Goal: Task Accomplishment & Management: Complete application form

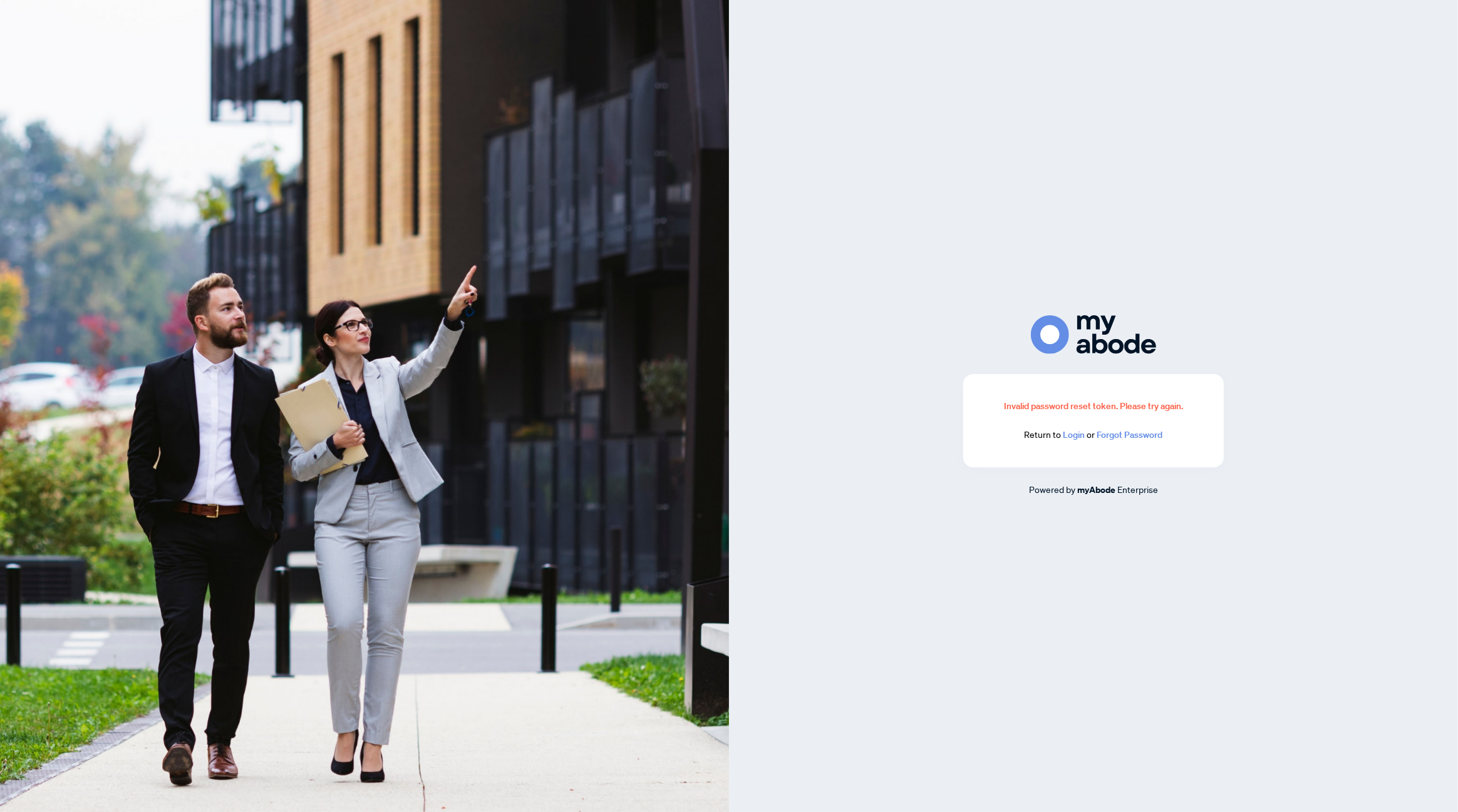
click at [1080, 438] on link "Login" at bounding box center [1074, 435] width 22 height 11
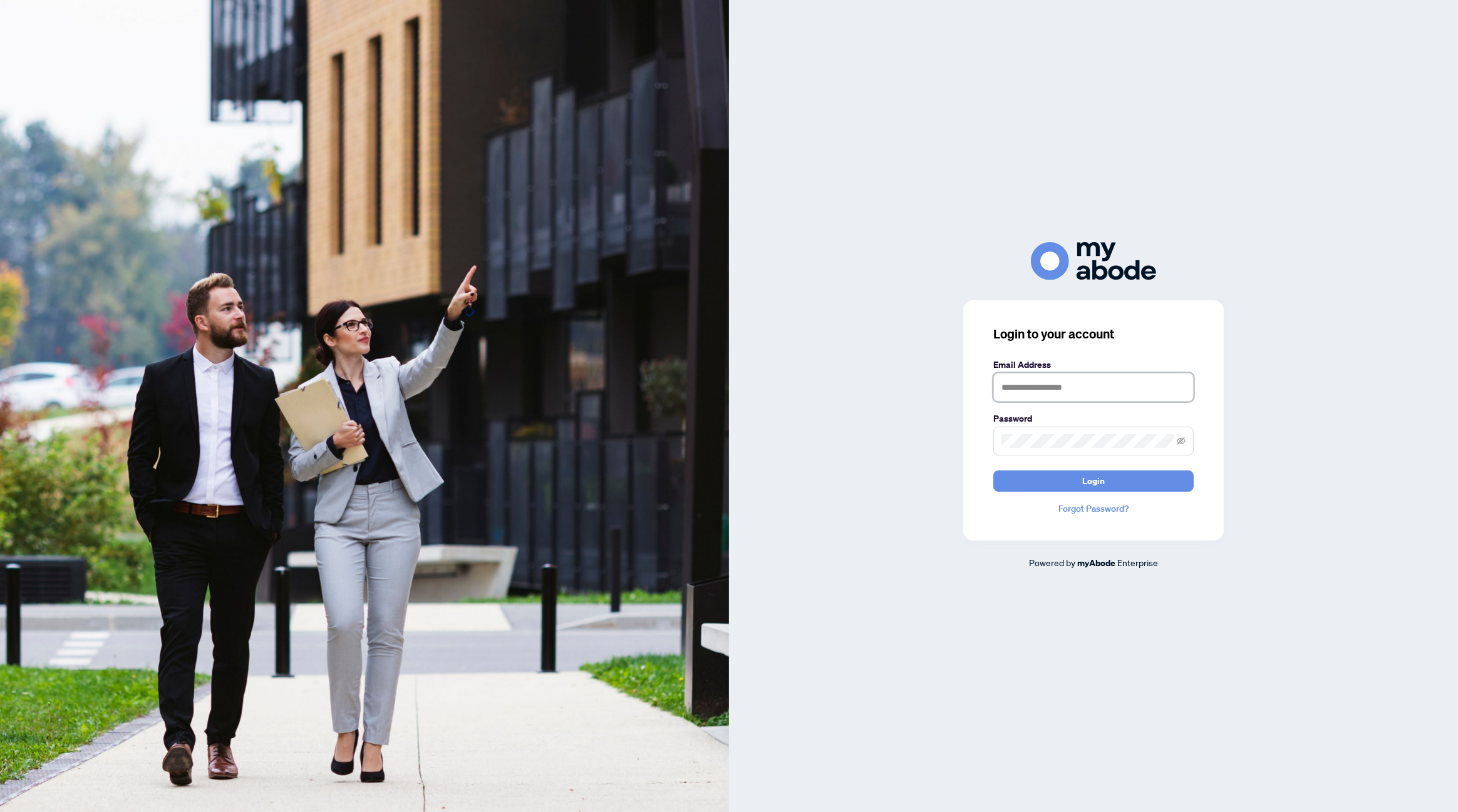
type input "**********"
click at [1089, 487] on span "Login" at bounding box center [1093, 481] width 22 height 20
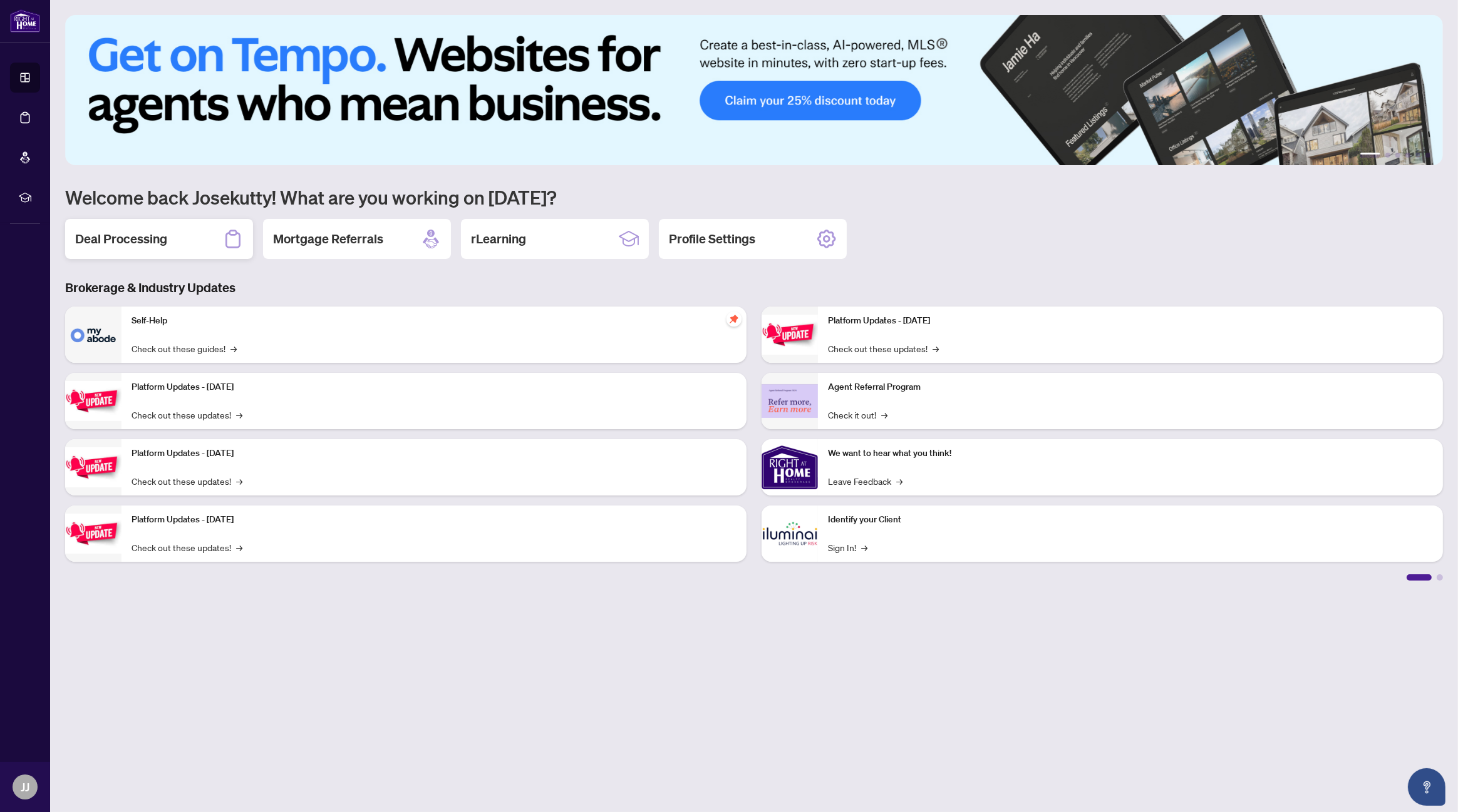
click at [131, 241] on h2 "Deal Processing" at bounding box center [122, 239] width 92 height 17
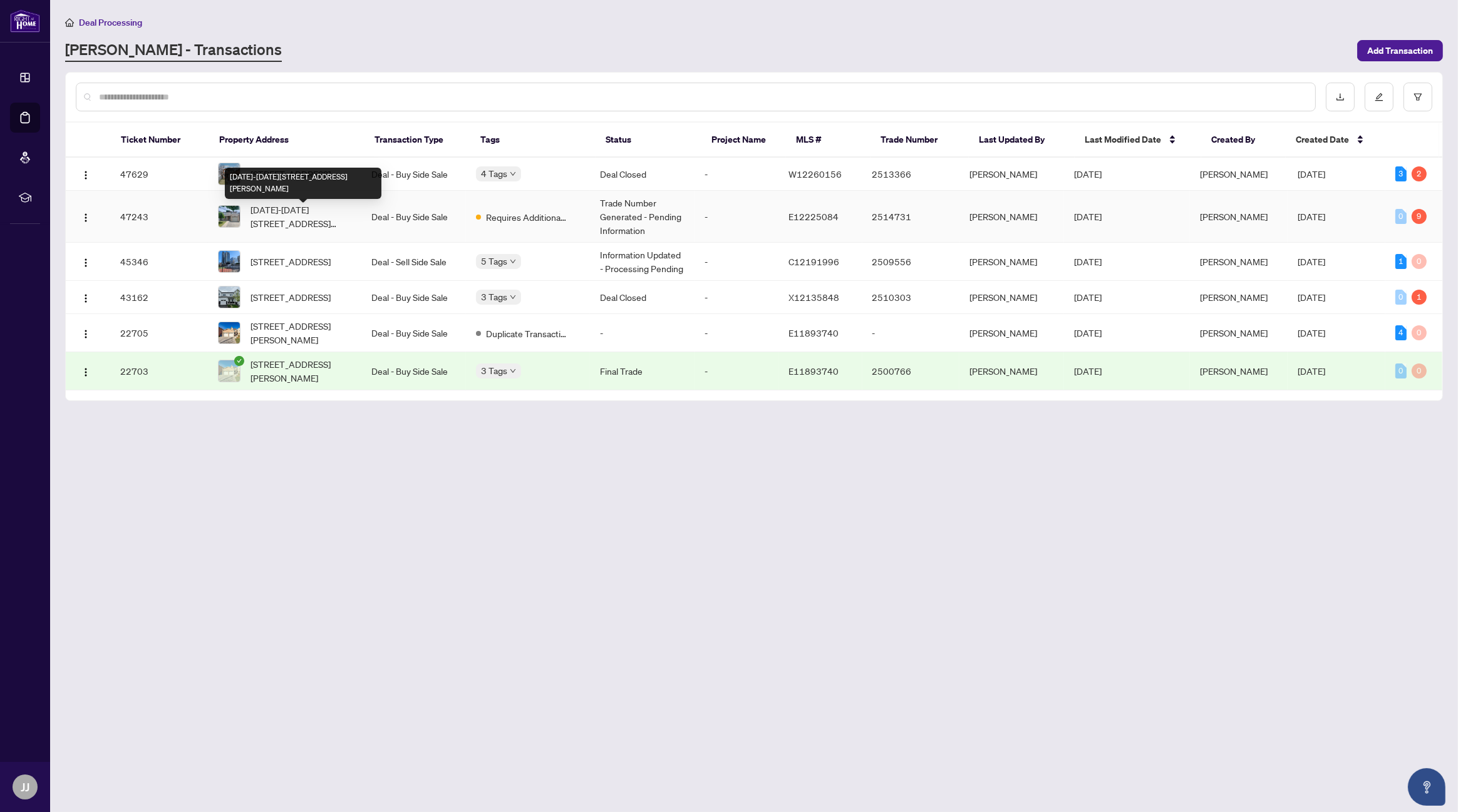
click at [301, 218] on span "[DATE]-[DATE][STREET_ADDRESS][PERSON_NAME]" at bounding box center [301, 216] width 101 height 28
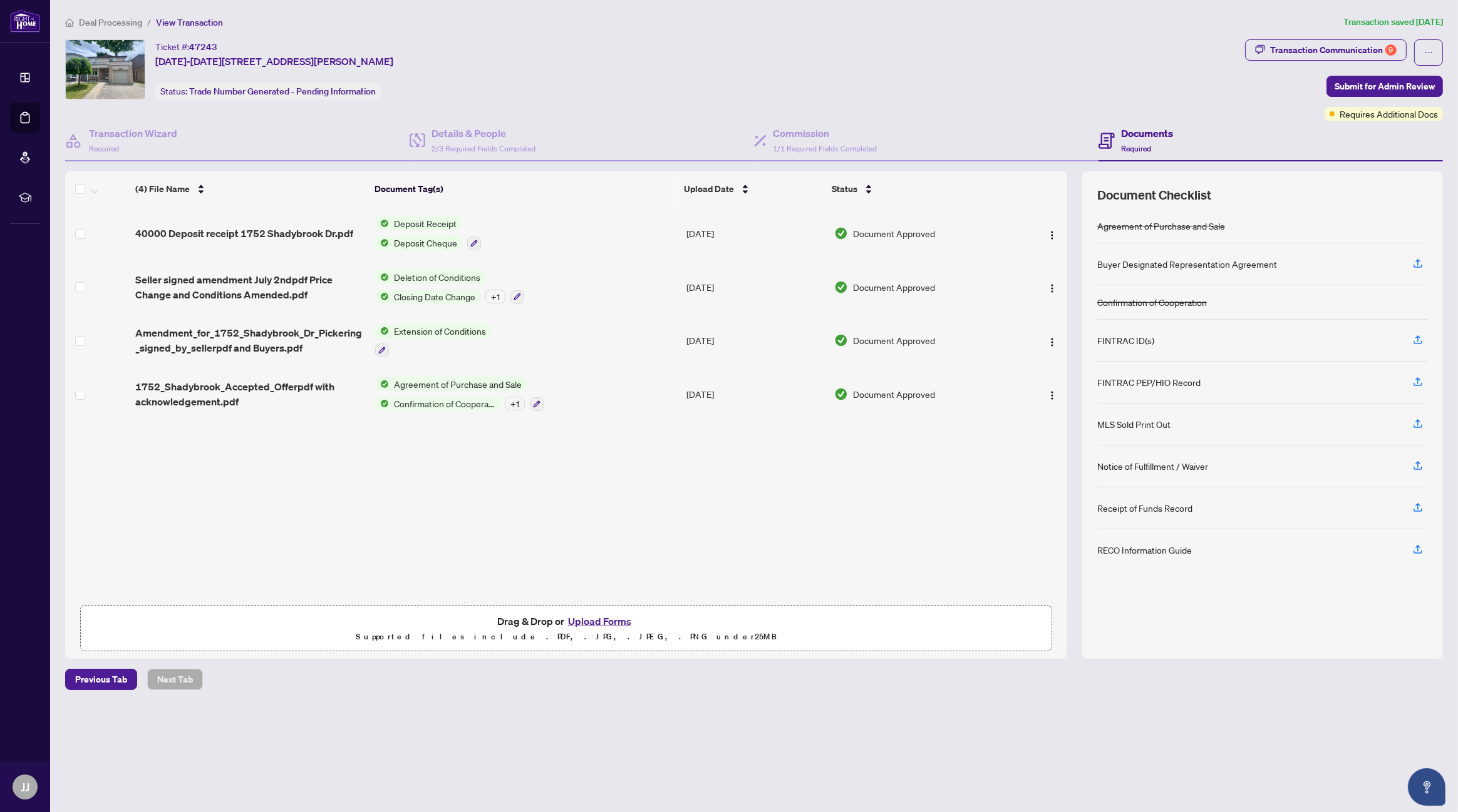
click at [592, 615] on button "Upload Forms" at bounding box center [599, 621] width 71 height 16
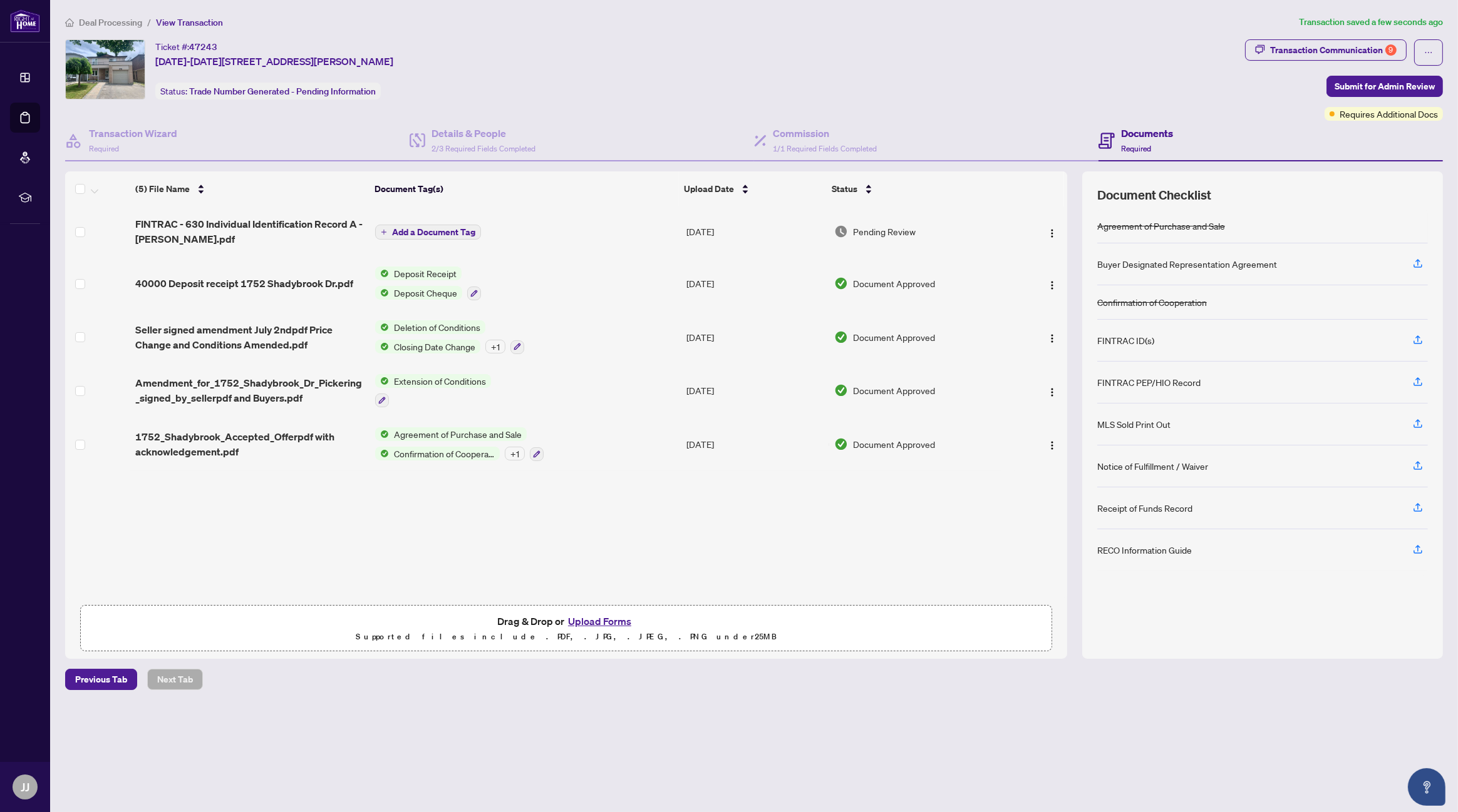
click at [618, 617] on button "Upload Forms" at bounding box center [599, 621] width 71 height 16
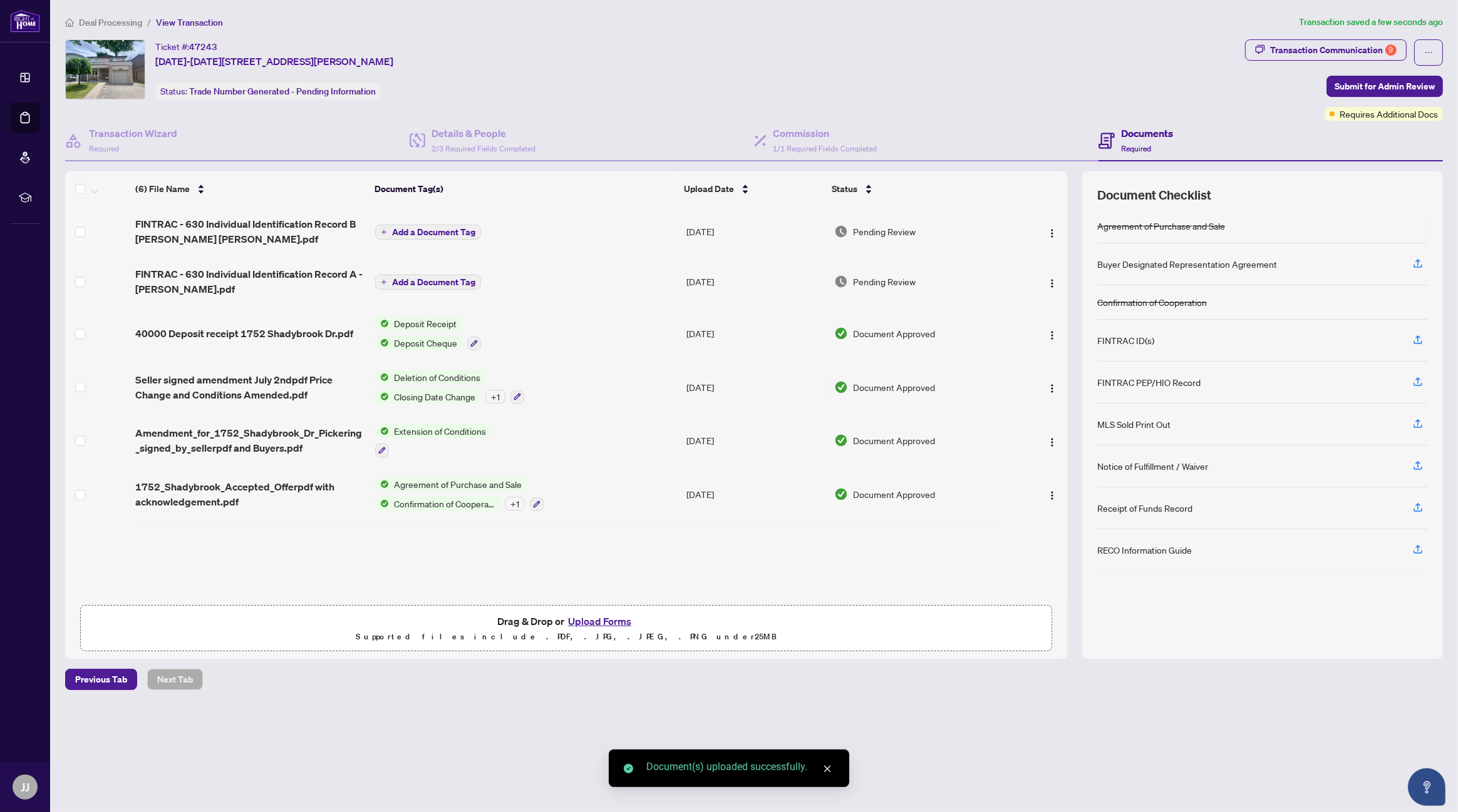
click at [600, 619] on button "Upload Forms" at bounding box center [599, 621] width 71 height 16
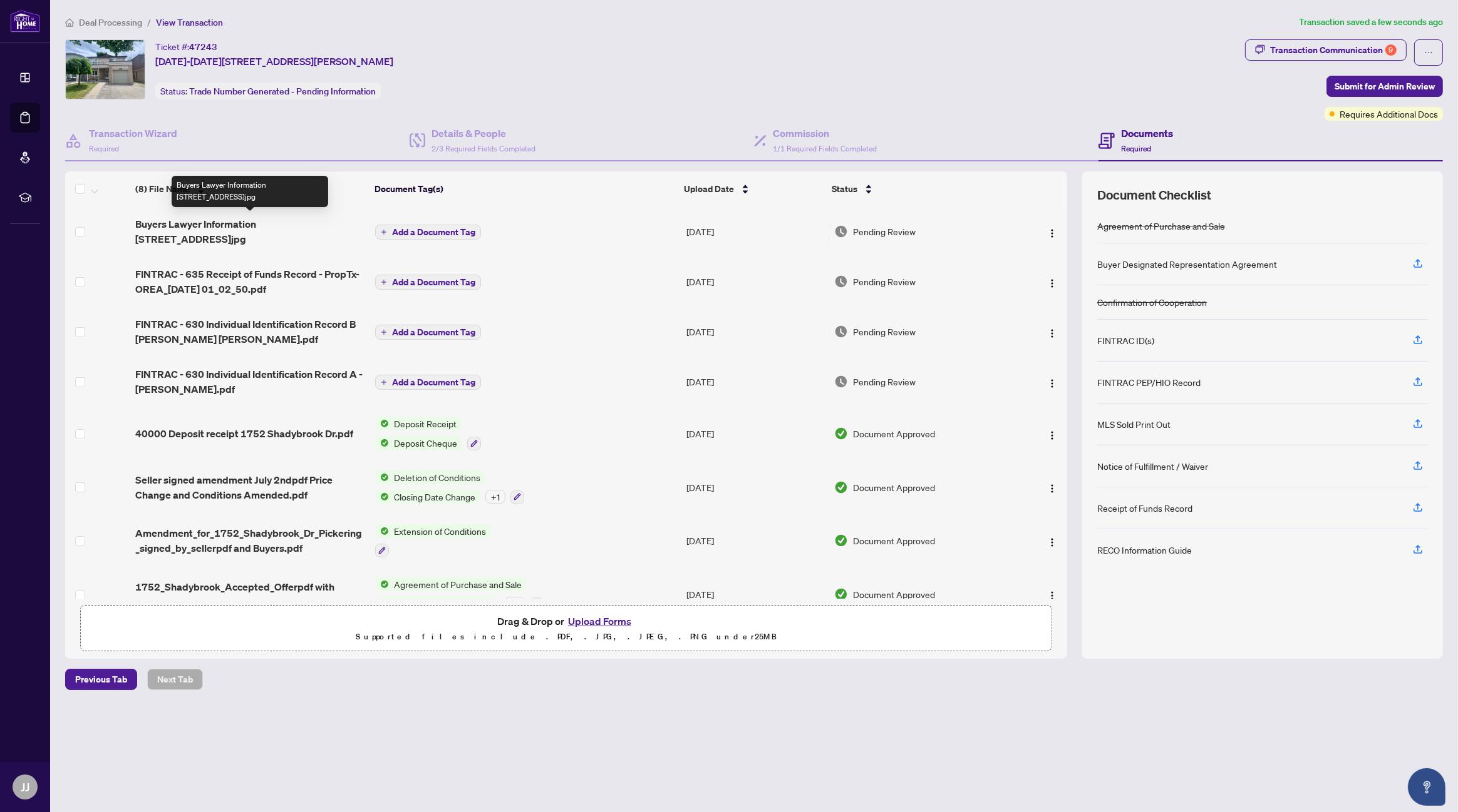
click at [304, 224] on span "Buyers Lawyer Information [STREET_ADDRESS]jpg" at bounding box center [250, 232] width 230 height 30
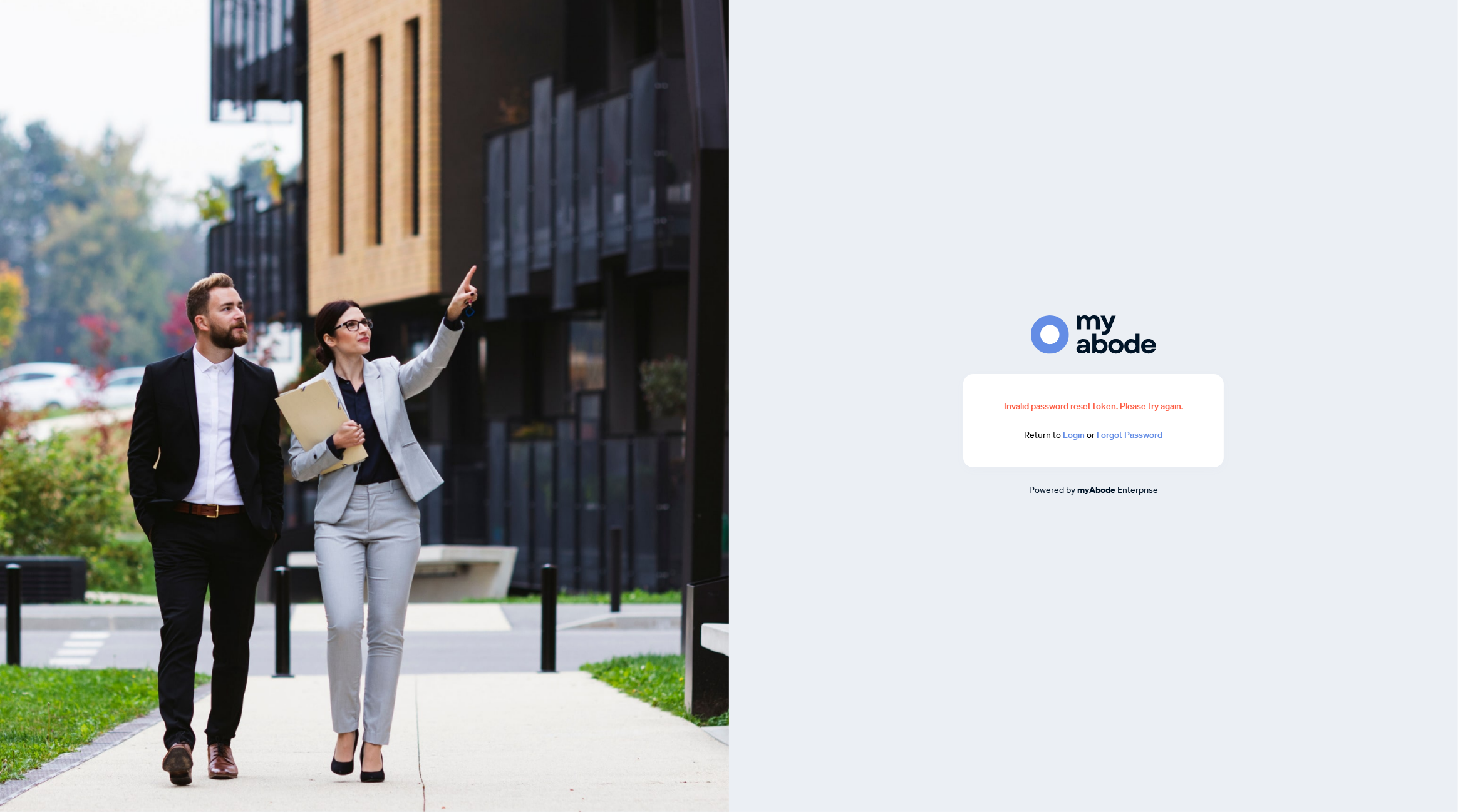
click at [1081, 435] on link "Login" at bounding box center [1074, 435] width 22 height 11
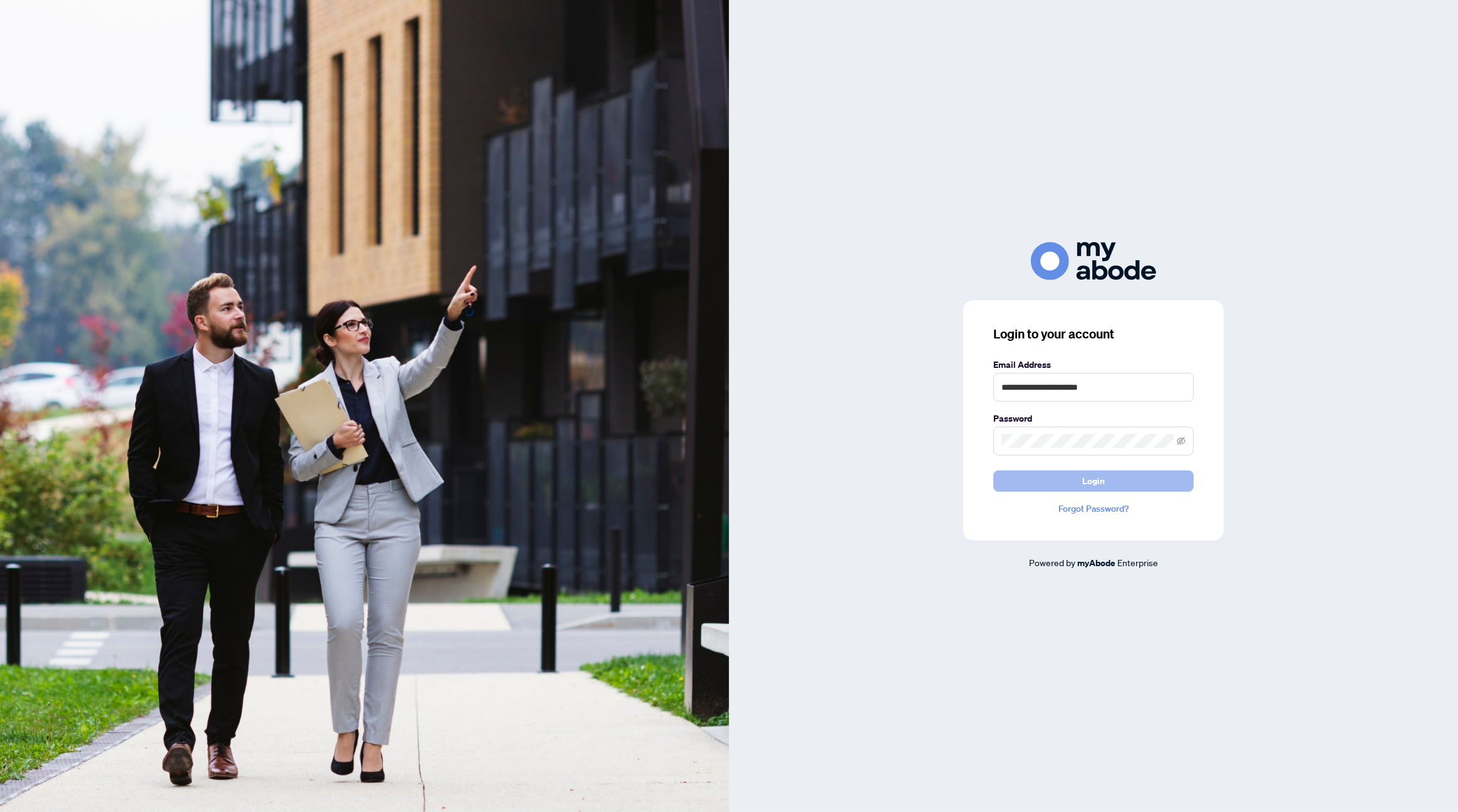
click at [1101, 481] on span "Login" at bounding box center [1093, 481] width 22 height 20
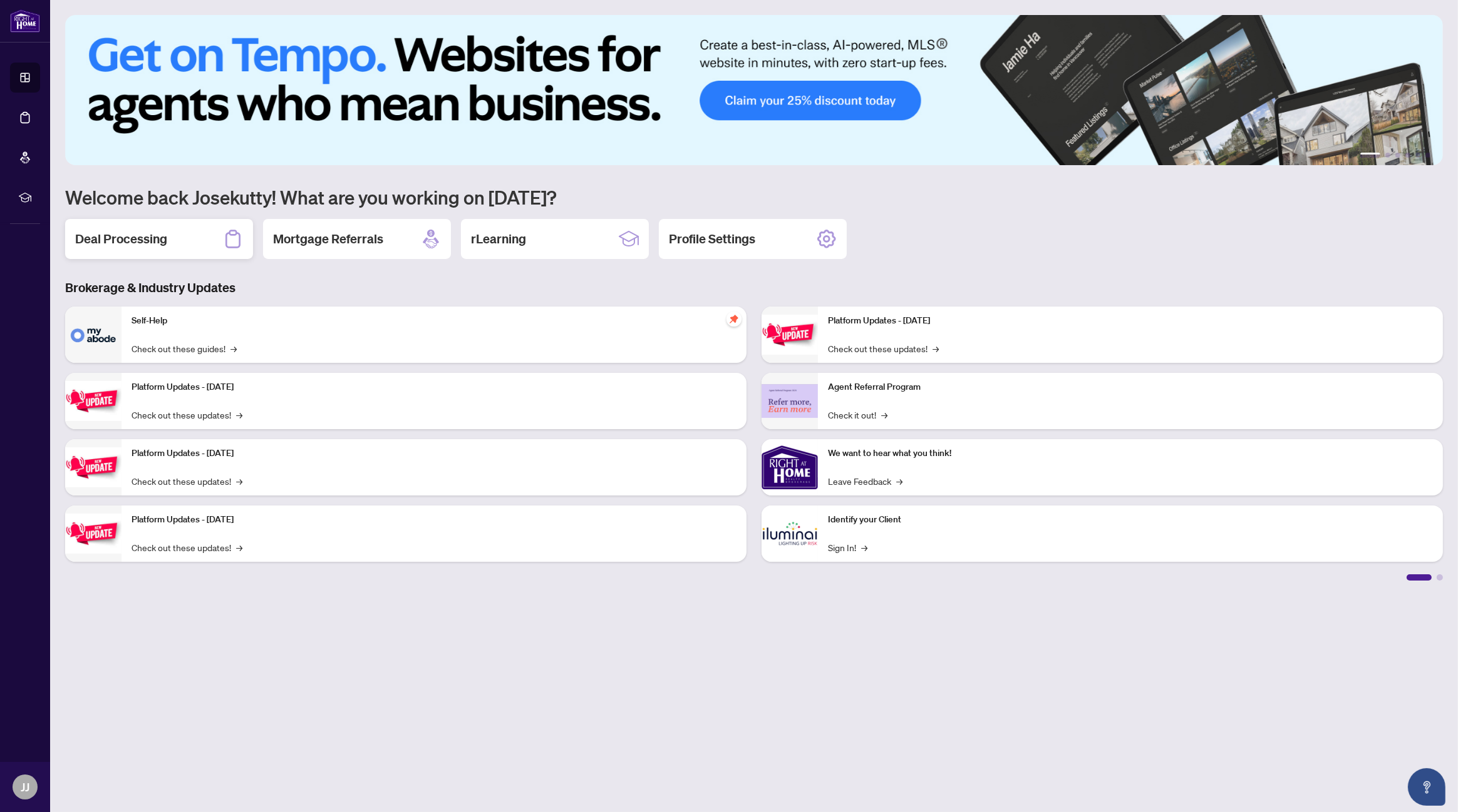
click at [152, 241] on h2 "Deal Processing" at bounding box center [122, 239] width 92 height 17
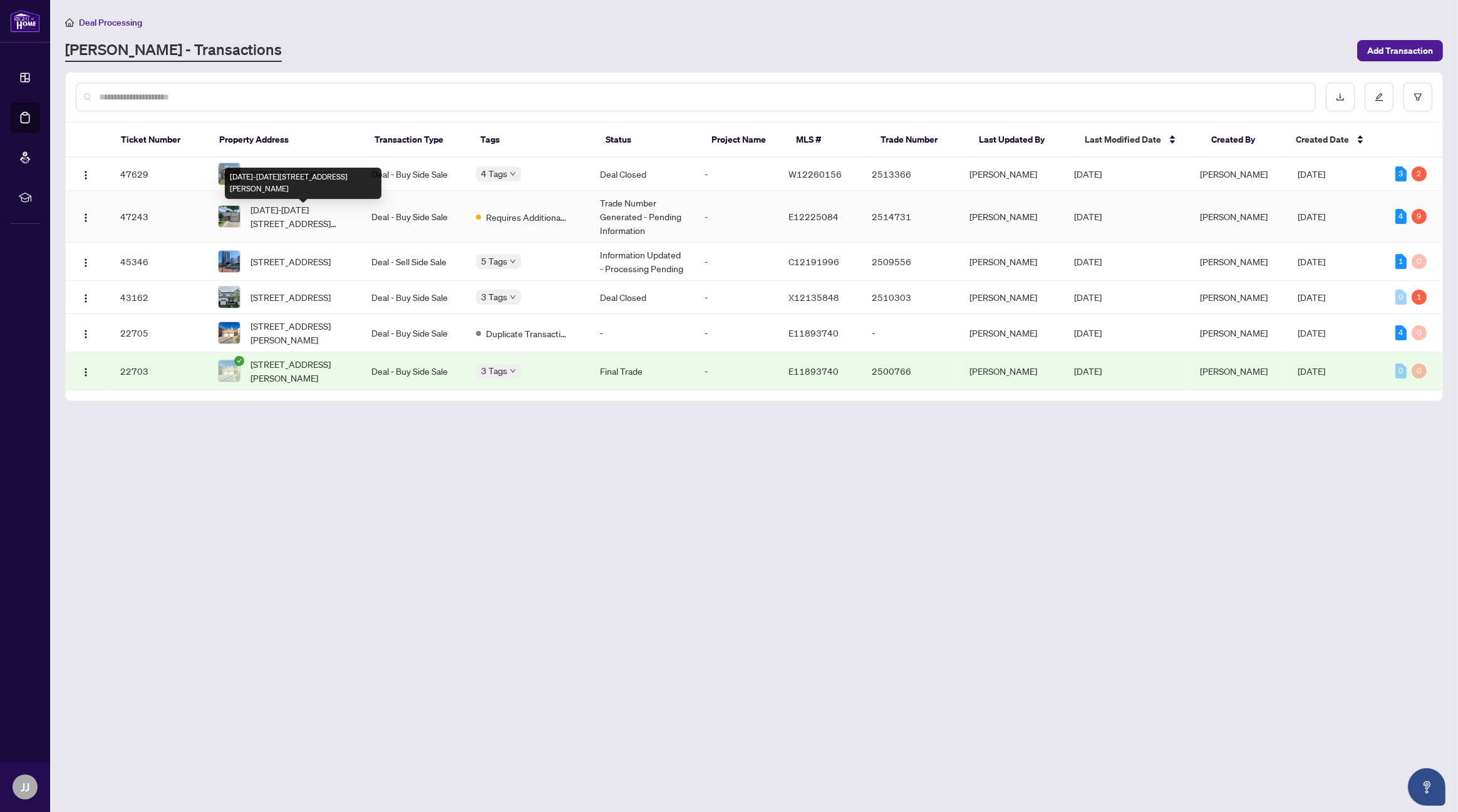
click at [316, 216] on span "[DATE]-[DATE][STREET_ADDRESS][PERSON_NAME]" at bounding box center [301, 216] width 101 height 28
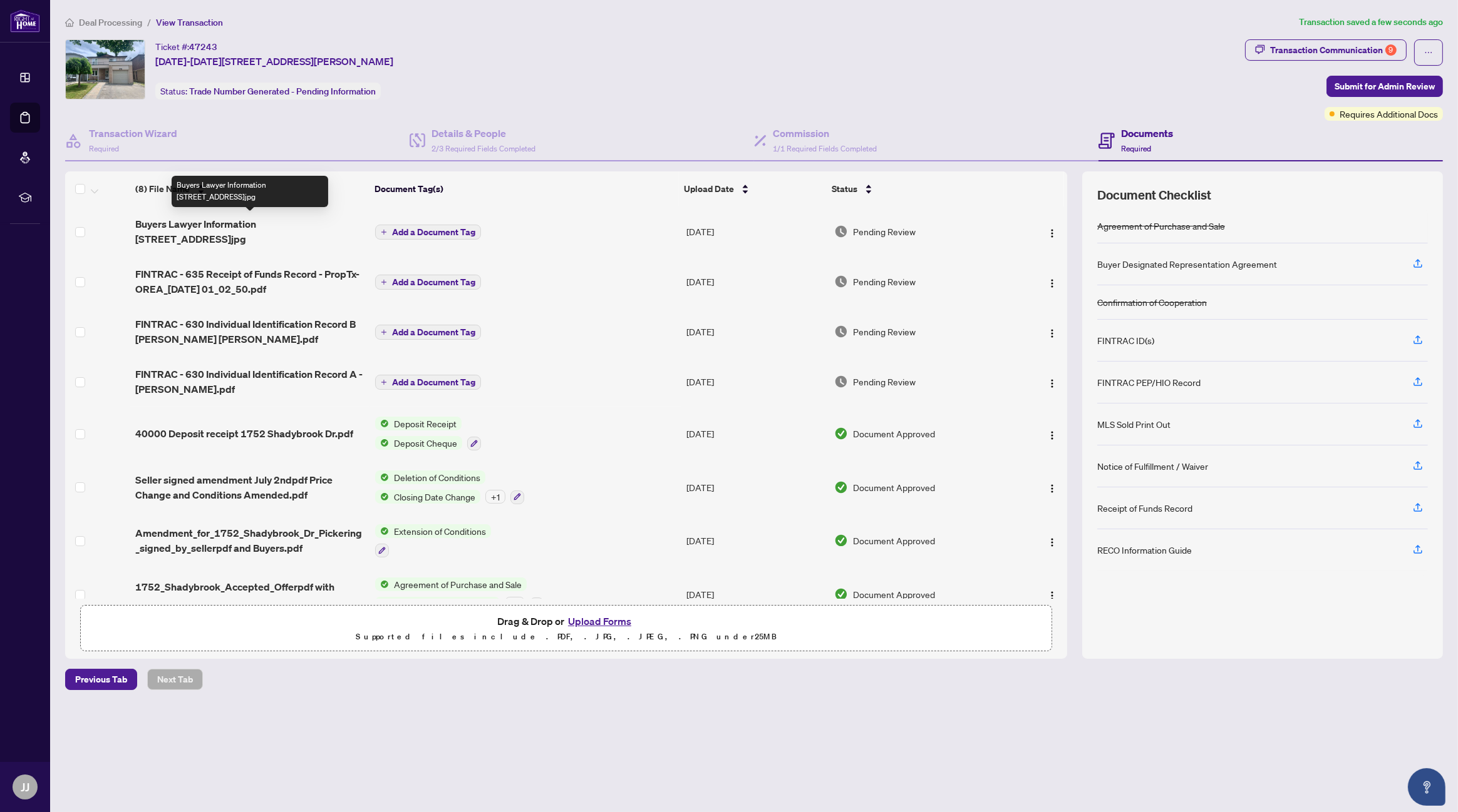
drag, startPoint x: 318, startPoint y: 219, endPoint x: 600, endPoint y: 33, distance: 337.8
click at [600, 33] on div "Deal Processing / View Transaction Transaction saved a few seconds ago Ticket #…" at bounding box center [754, 353] width 1387 height 675
click at [1047, 230] on img "button" at bounding box center [1052, 233] width 10 height 10
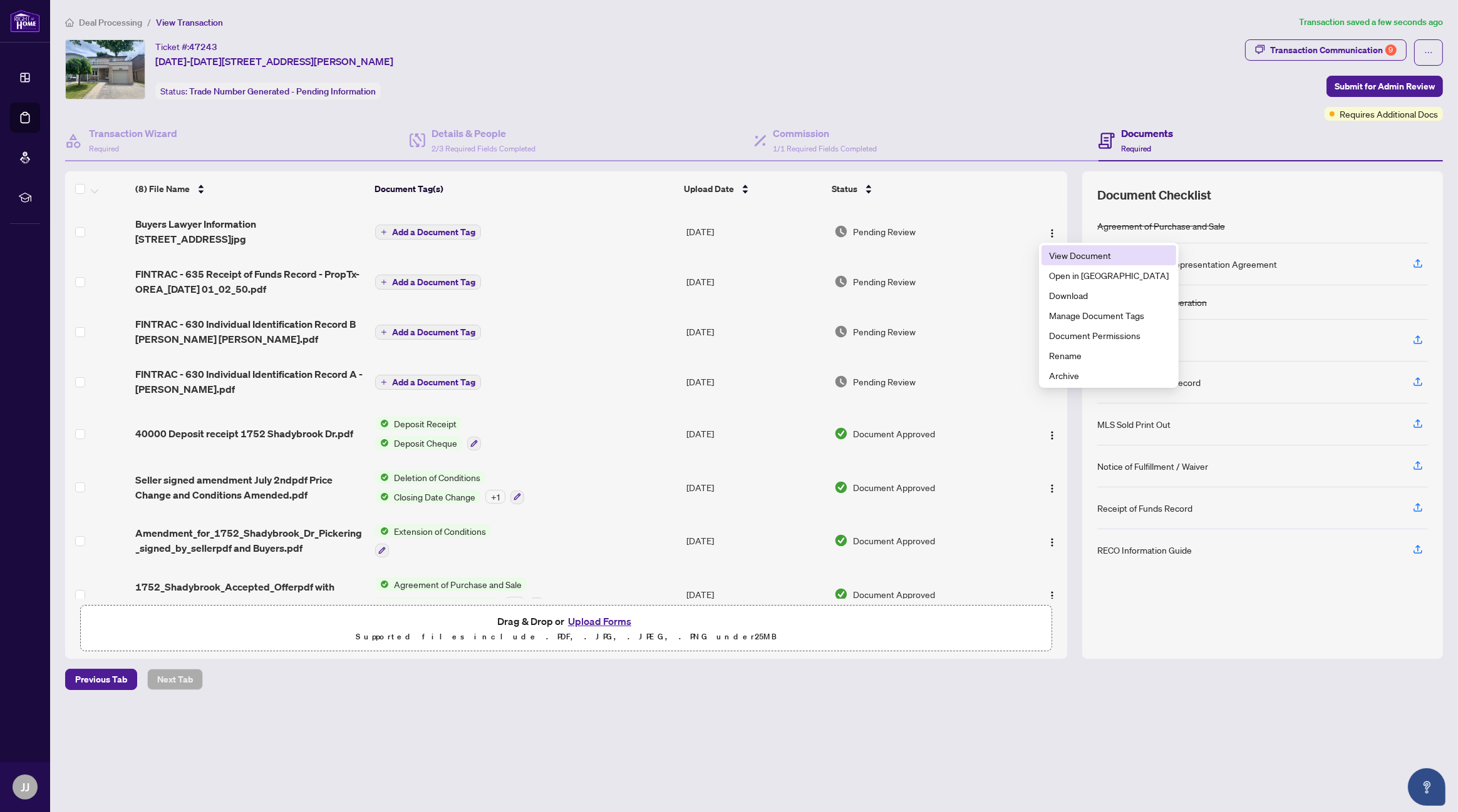
click at [1100, 255] on span "View Document" at bounding box center [1108, 255] width 119 height 14
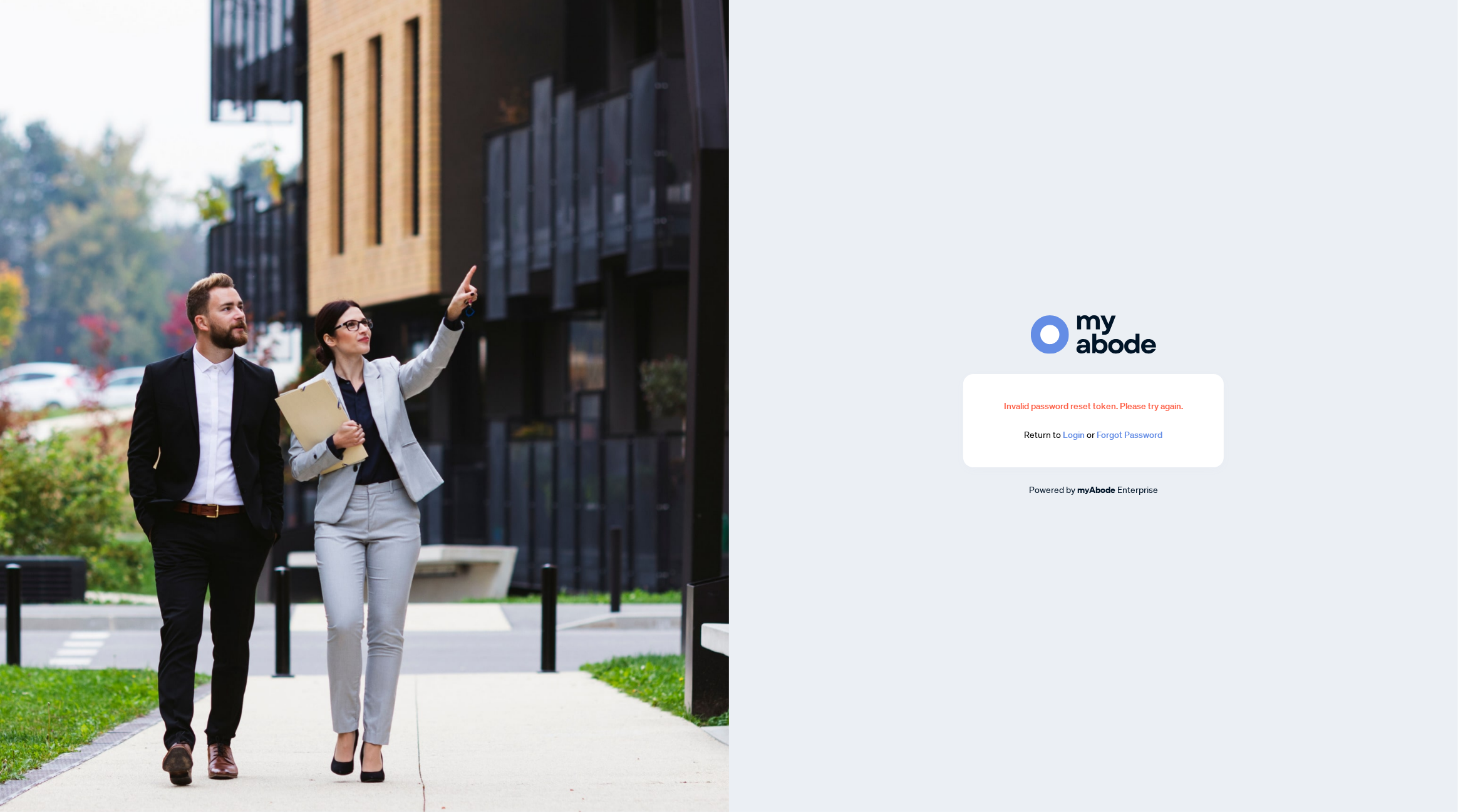
click at [1075, 437] on link "Login" at bounding box center [1074, 435] width 22 height 11
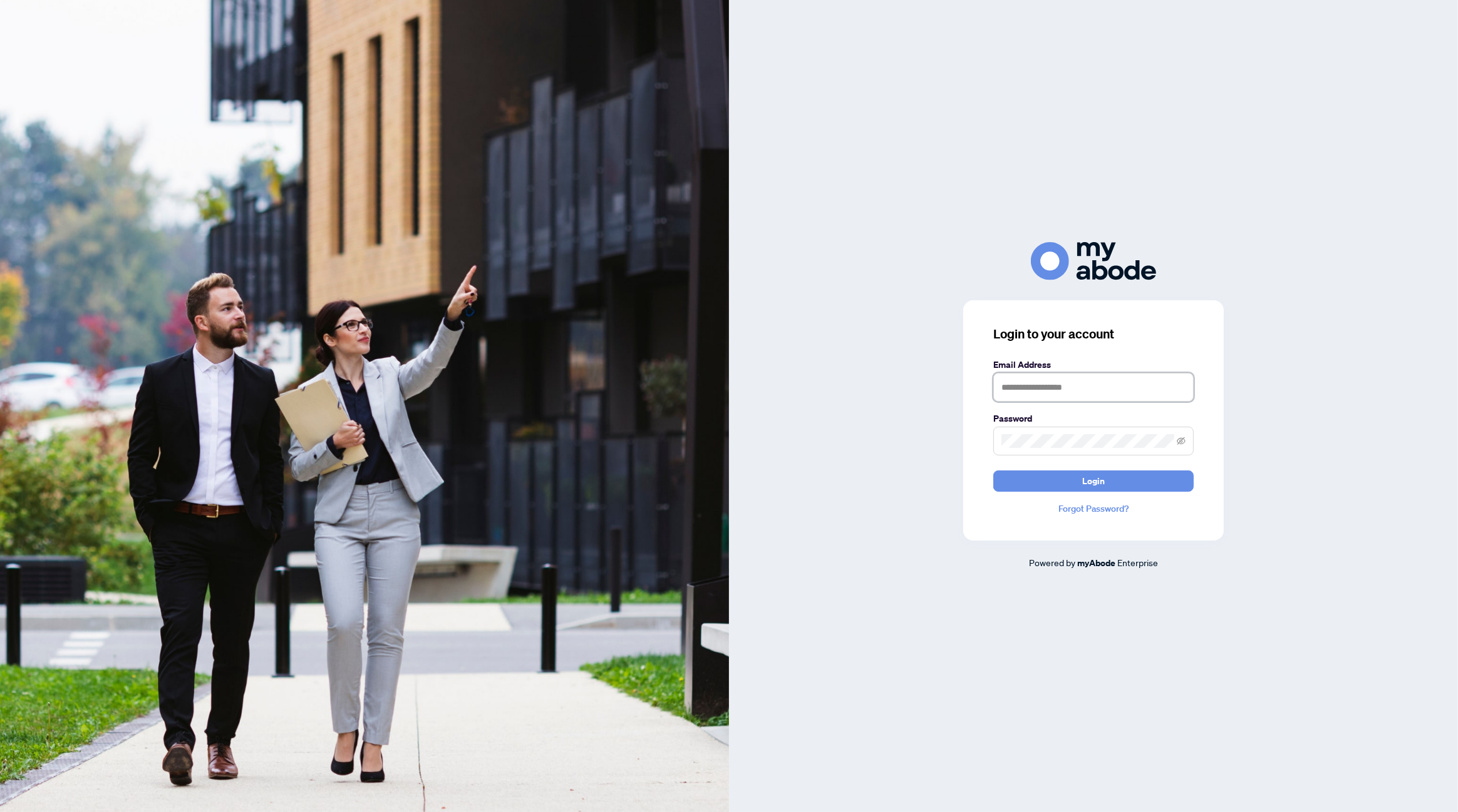
type input "**********"
click at [1087, 485] on span "Login" at bounding box center [1093, 481] width 22 height 20
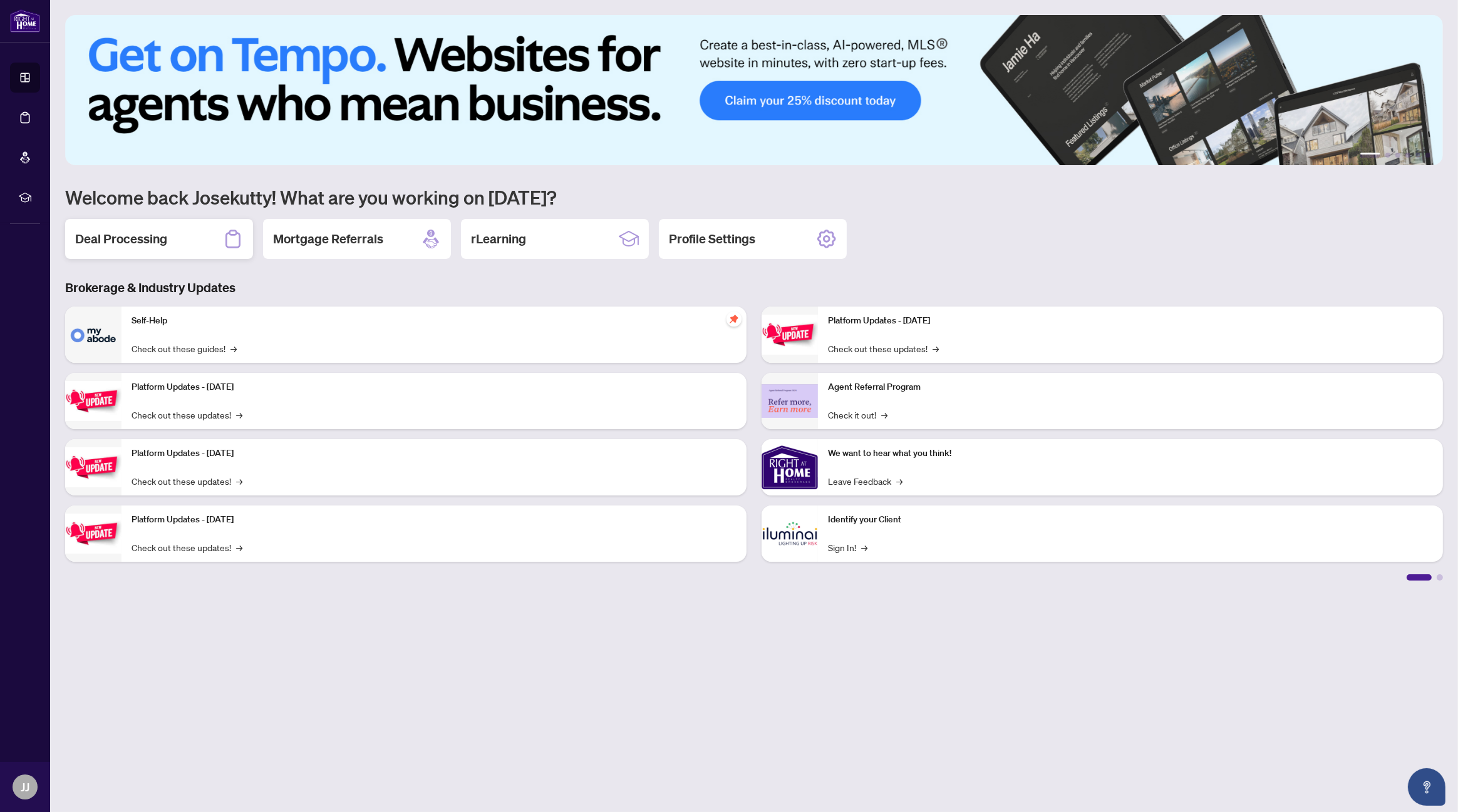
click at [141, 241] on h2 "Deal Processing" at bounding box center [122, 239] width 92 height 17
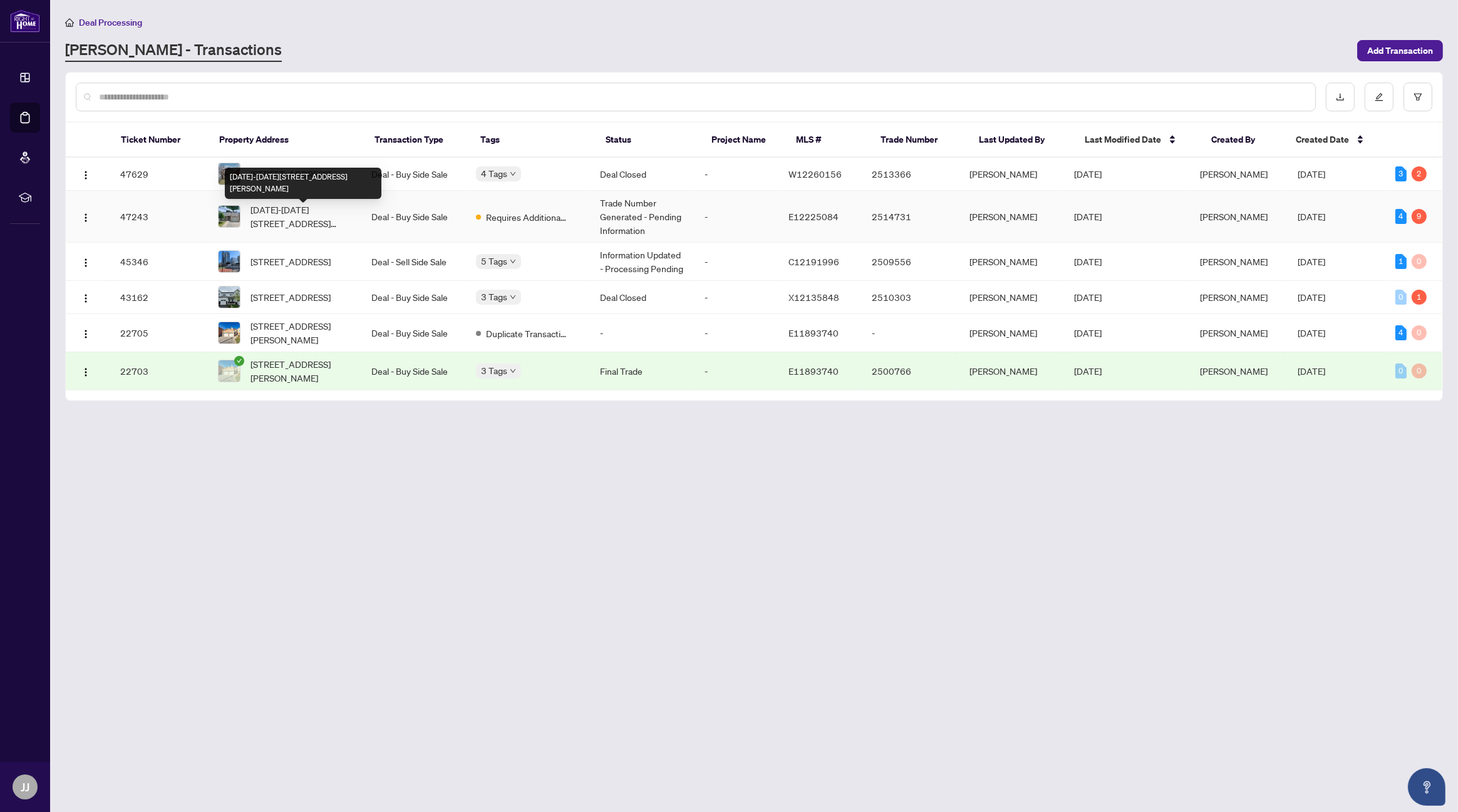
click at [306, 214] on span "[DATE]-[DATE][STREET_ADDRESS][PERSON_NAME]" at bounding box center [301, 216] width 101 height 28
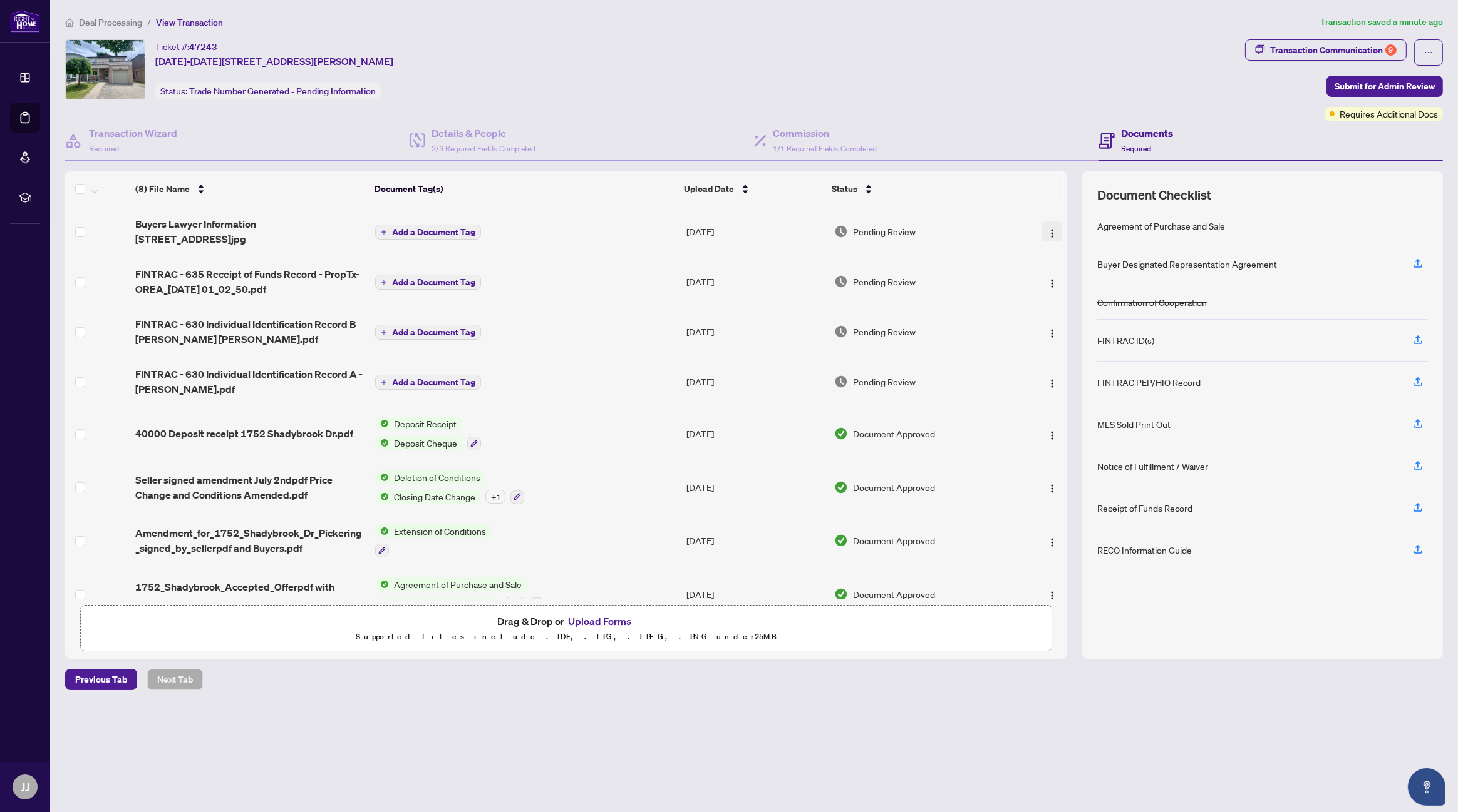
click at [1048, 231] on img "button" at bounding box center [1052, 233] width 10 height 10
click at [1074, 375] on span "Archive" at bounding box center [1108, 375] width 119 height 14
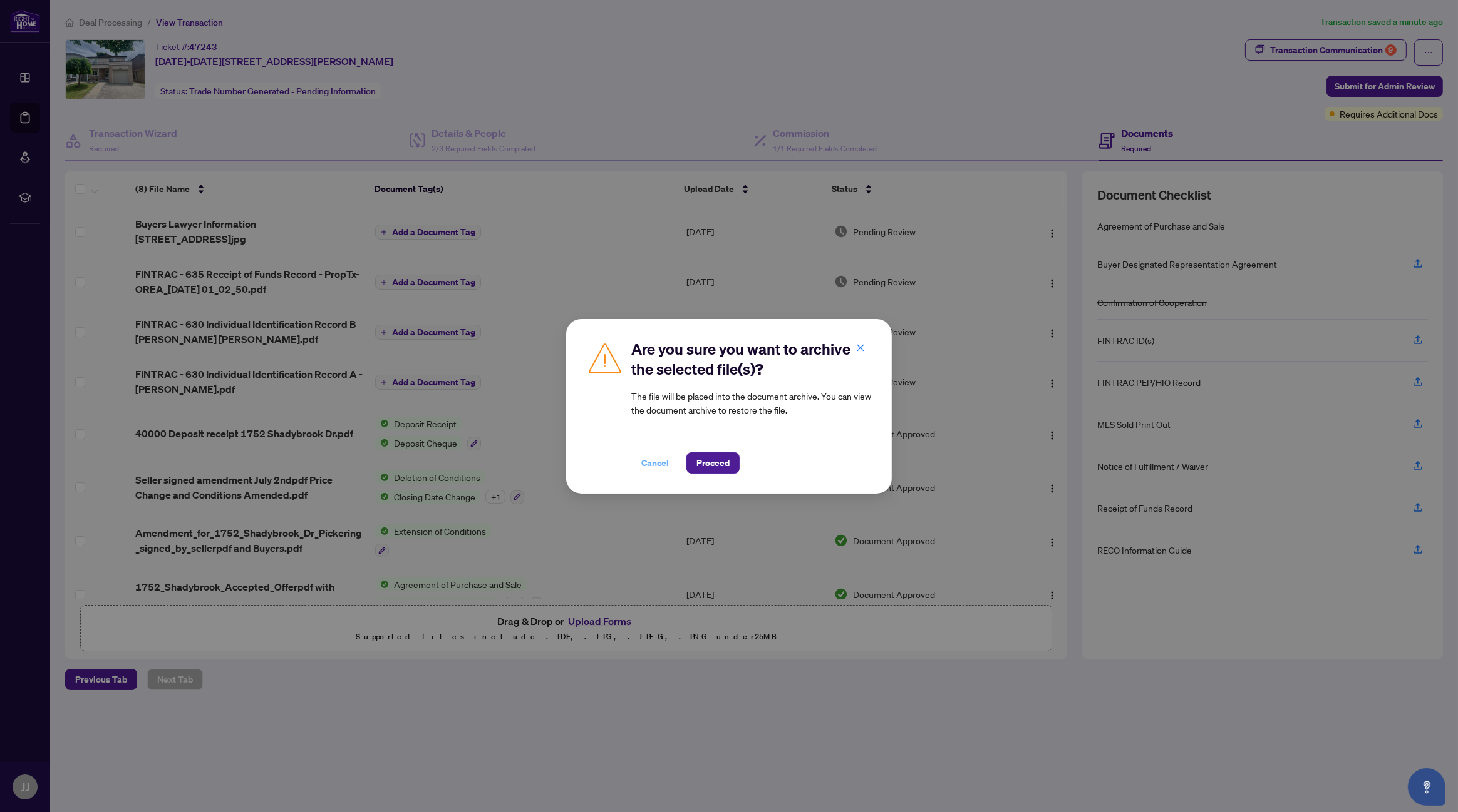
click at [656, 459] on span "Cancel" at bounding box center [655, 462] width 28 height 20
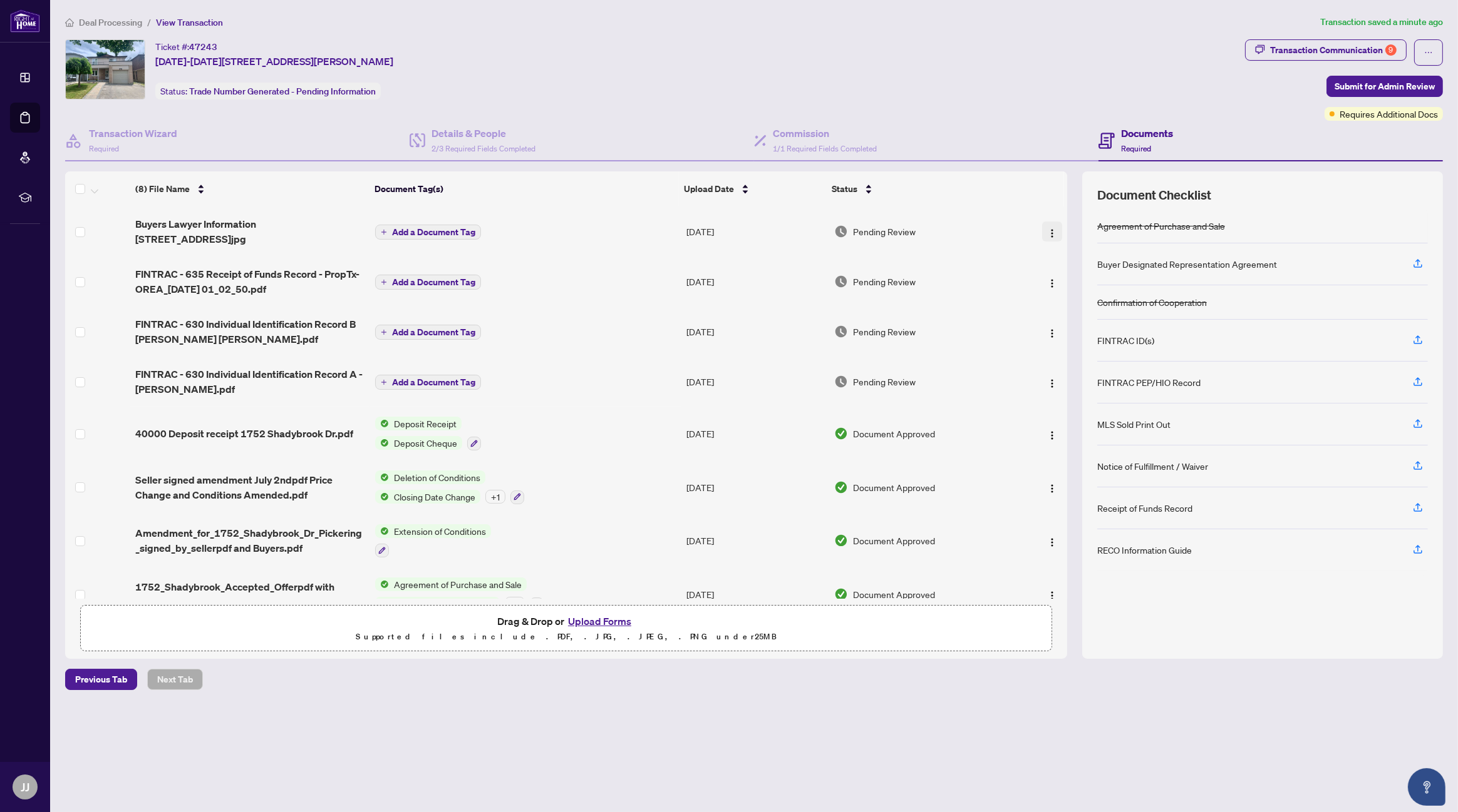
click at [1050, 230] on img "button" at bounding box center [1052, 233] width 10 height 10
click at [1080, 352] on span "Rename" at bounding box center [1108, 355] width 119 height 14
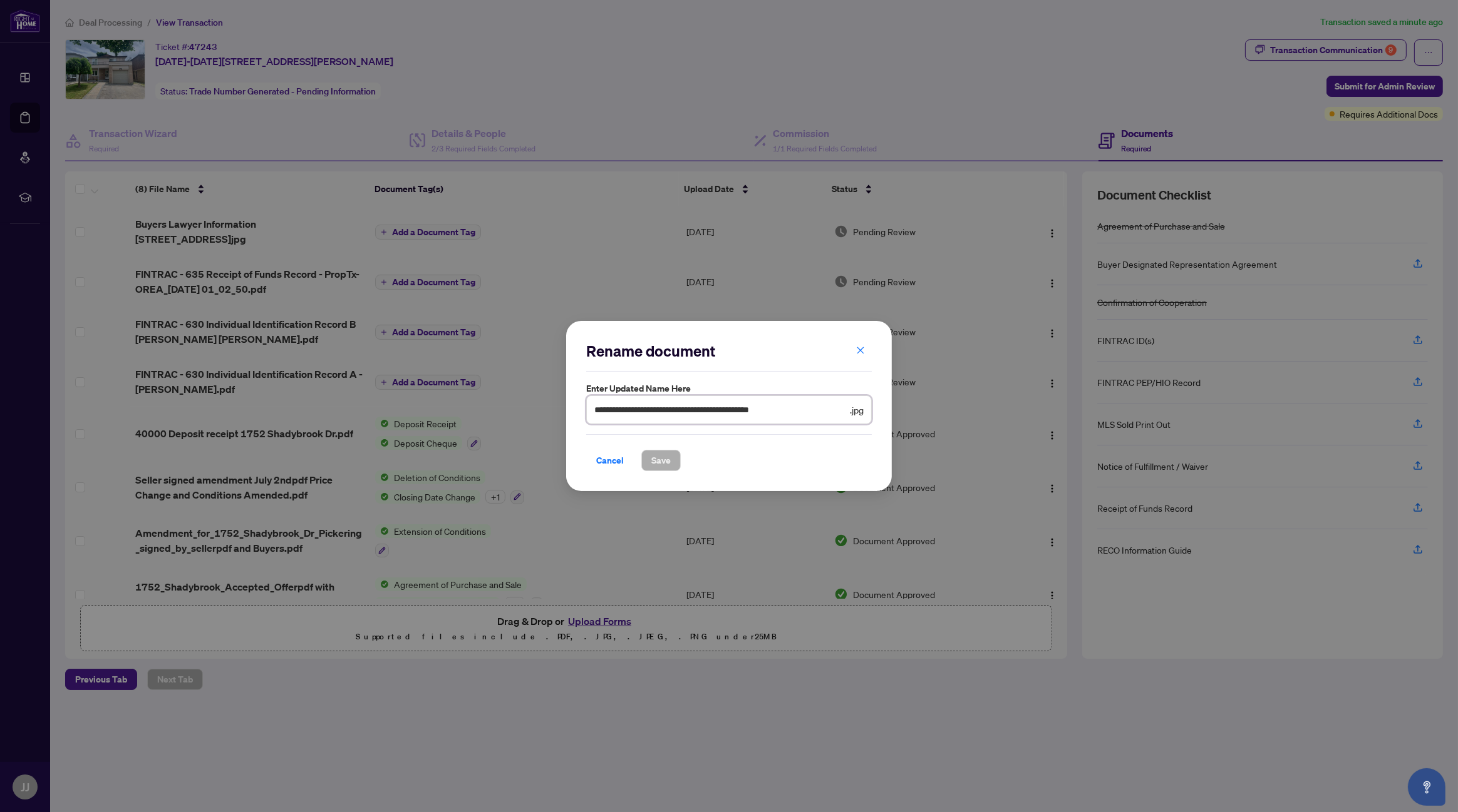
click at [815, 408] on input "**********" at bounding box center [720, 409] width 253 height 14
type input "**********"
click at [662, 457] on span "Save" at bounding box center [661, 460] width 19 height 20
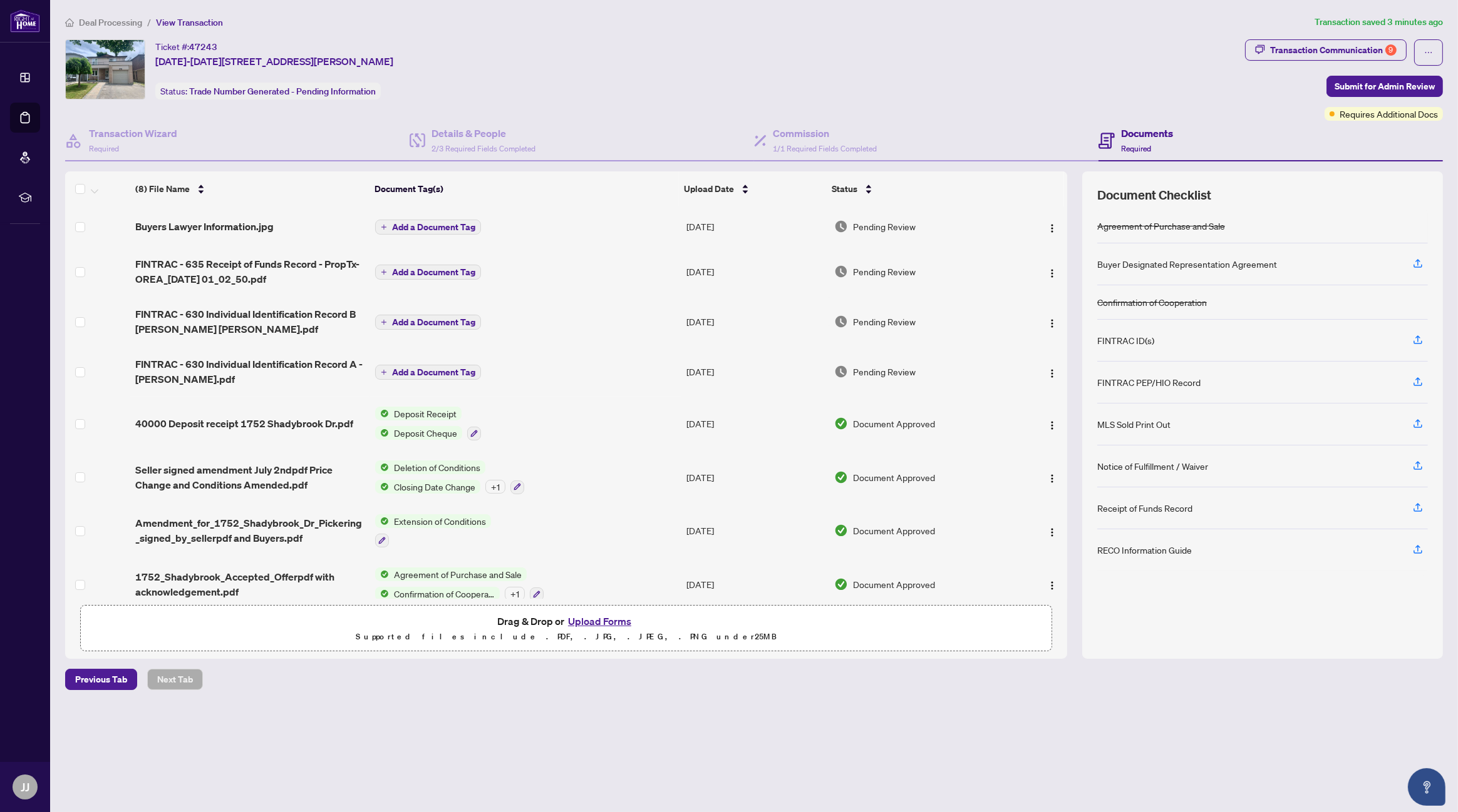
click at [613, 618] on button "Upload Forms" at bounding box center [599, 621] width 71 height 16
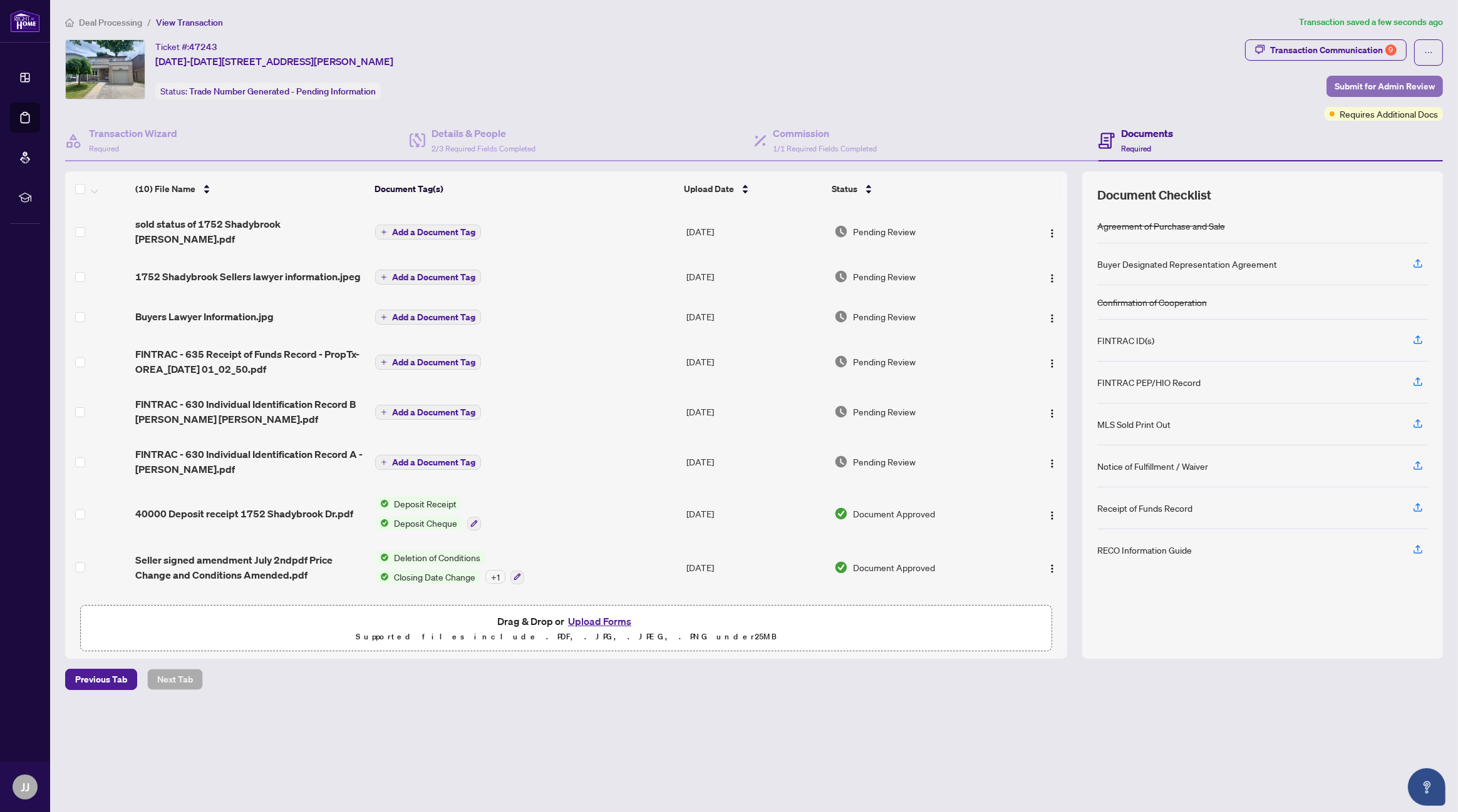
click at [1375, 87] on span "Submit for Admin Review" at bounding box center [1384, 86] width 100 height 20
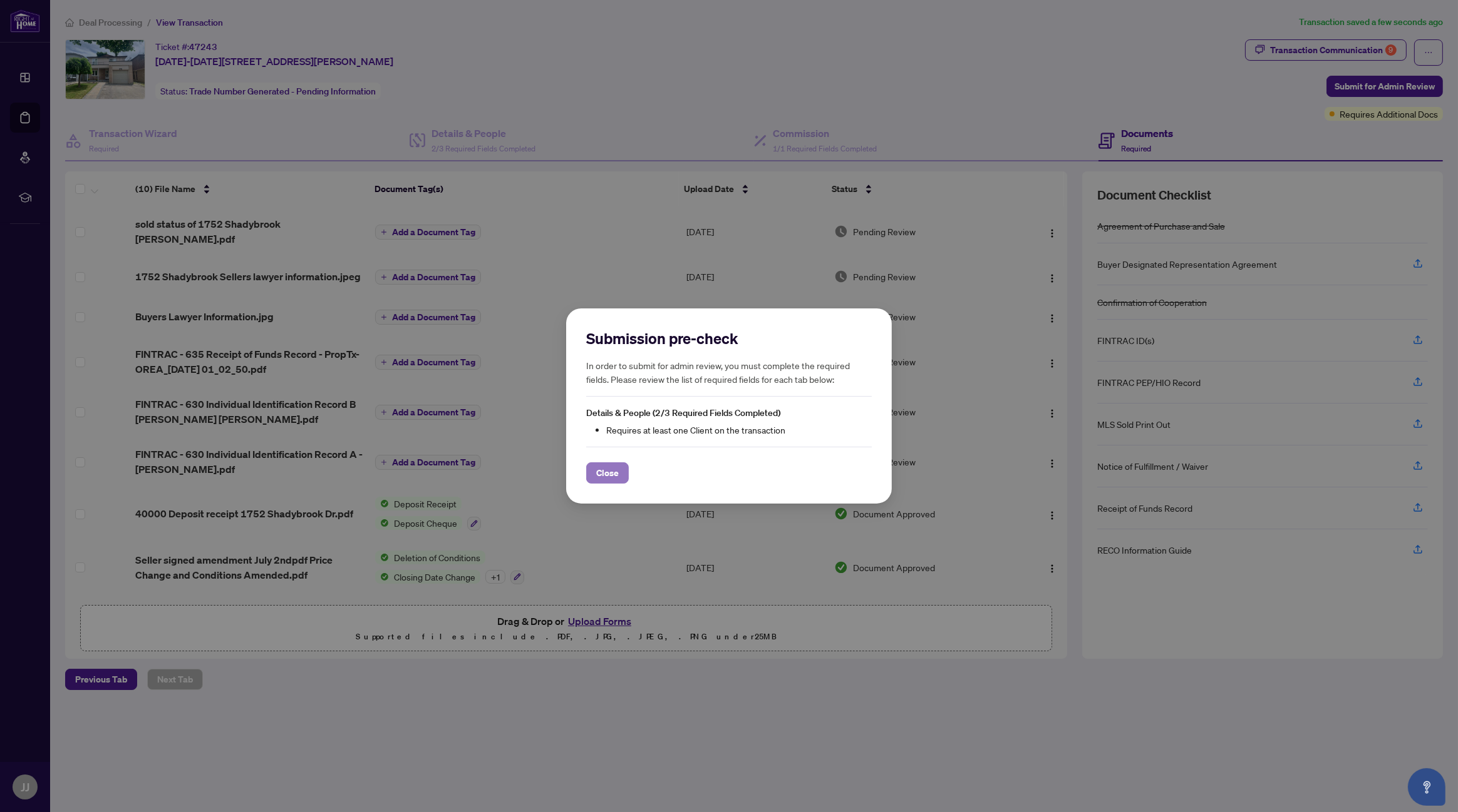
click at [615, 466] on span "Close" at bounding box center [607, 473] width 22 height 20
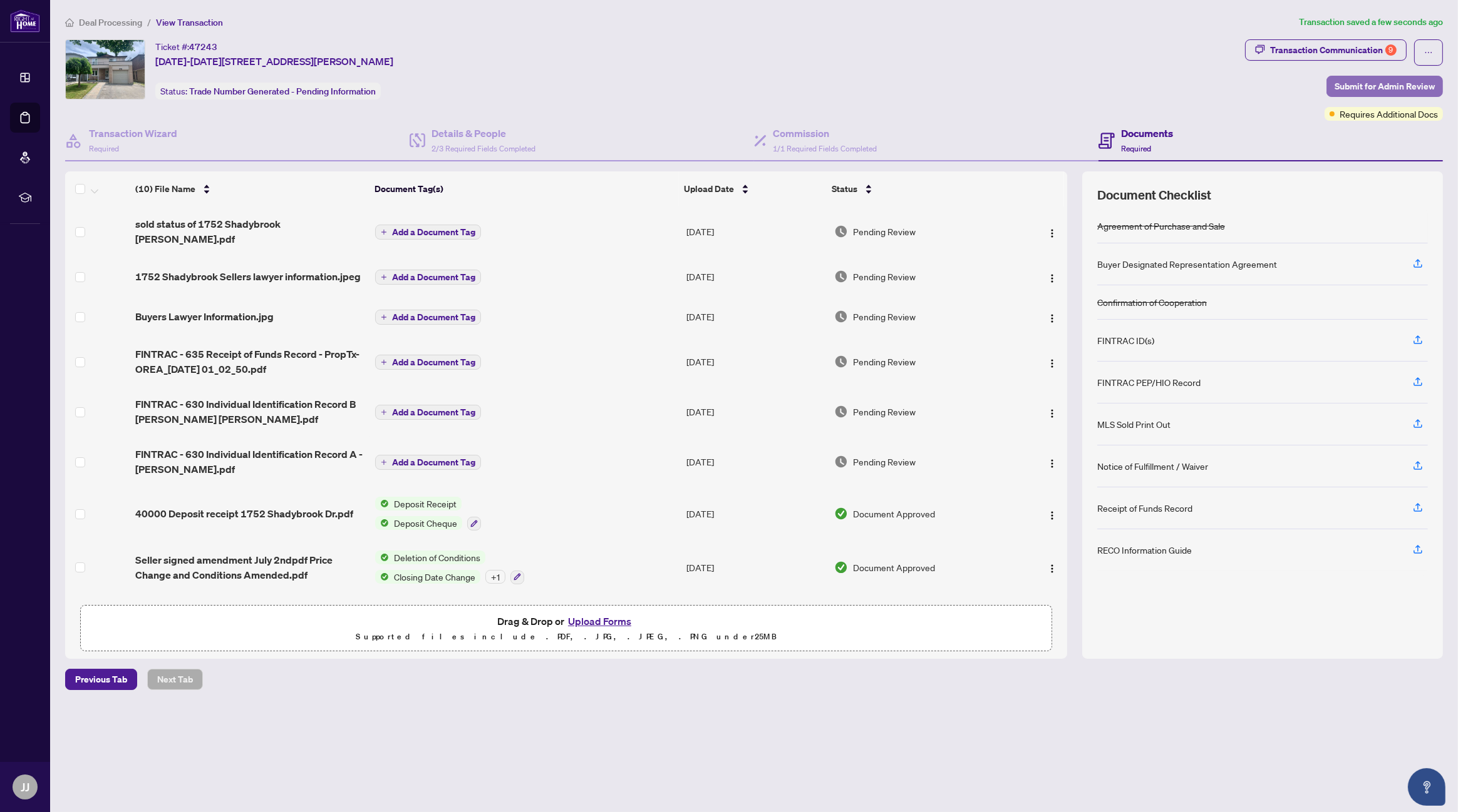
click at [1353, 85] on span "Submit for Admin Review" at bounding box center [1384, 86] width 100 height 20
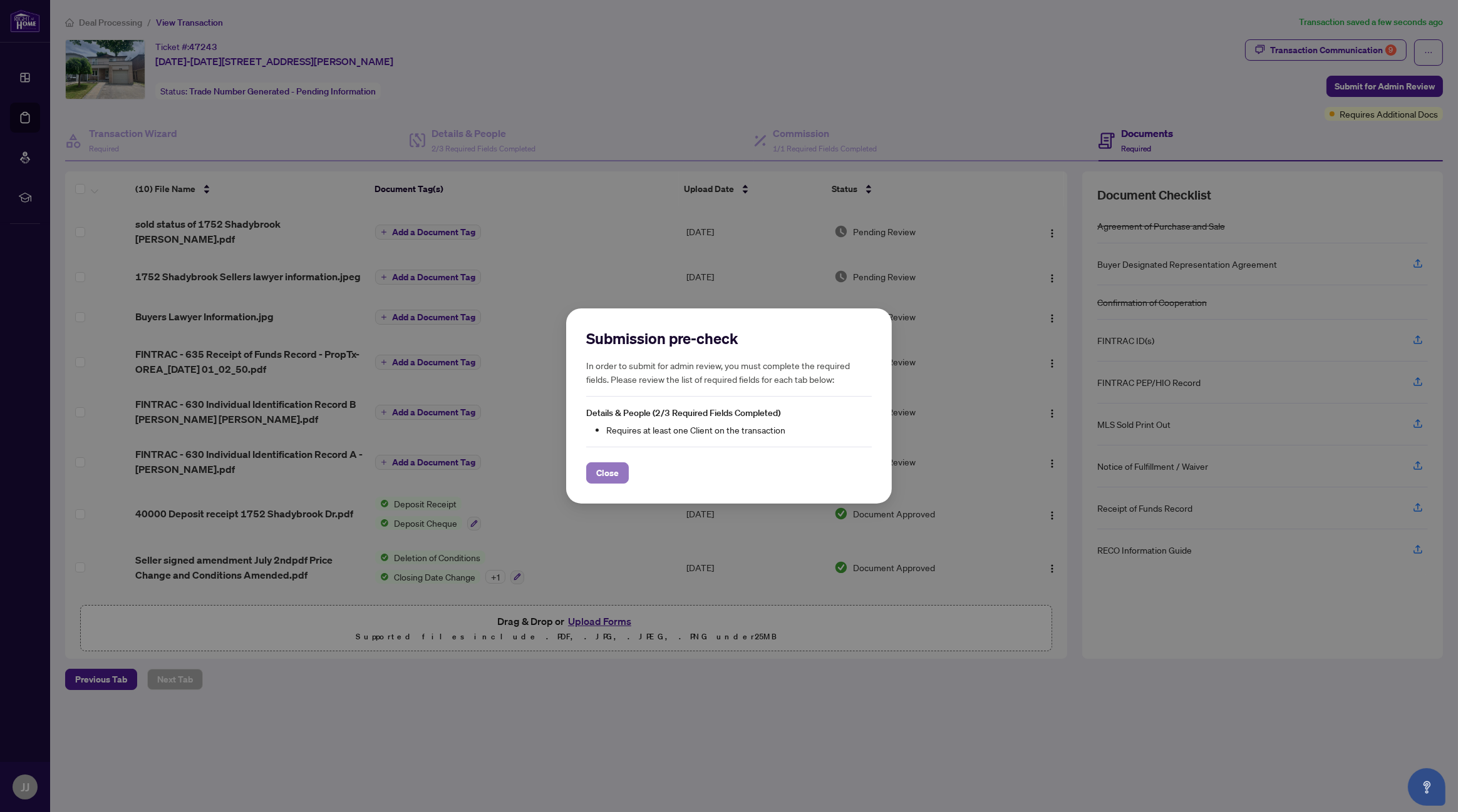
click at [619, 470] on button "Close" at bounding box center [607, 473] width 43 height 21
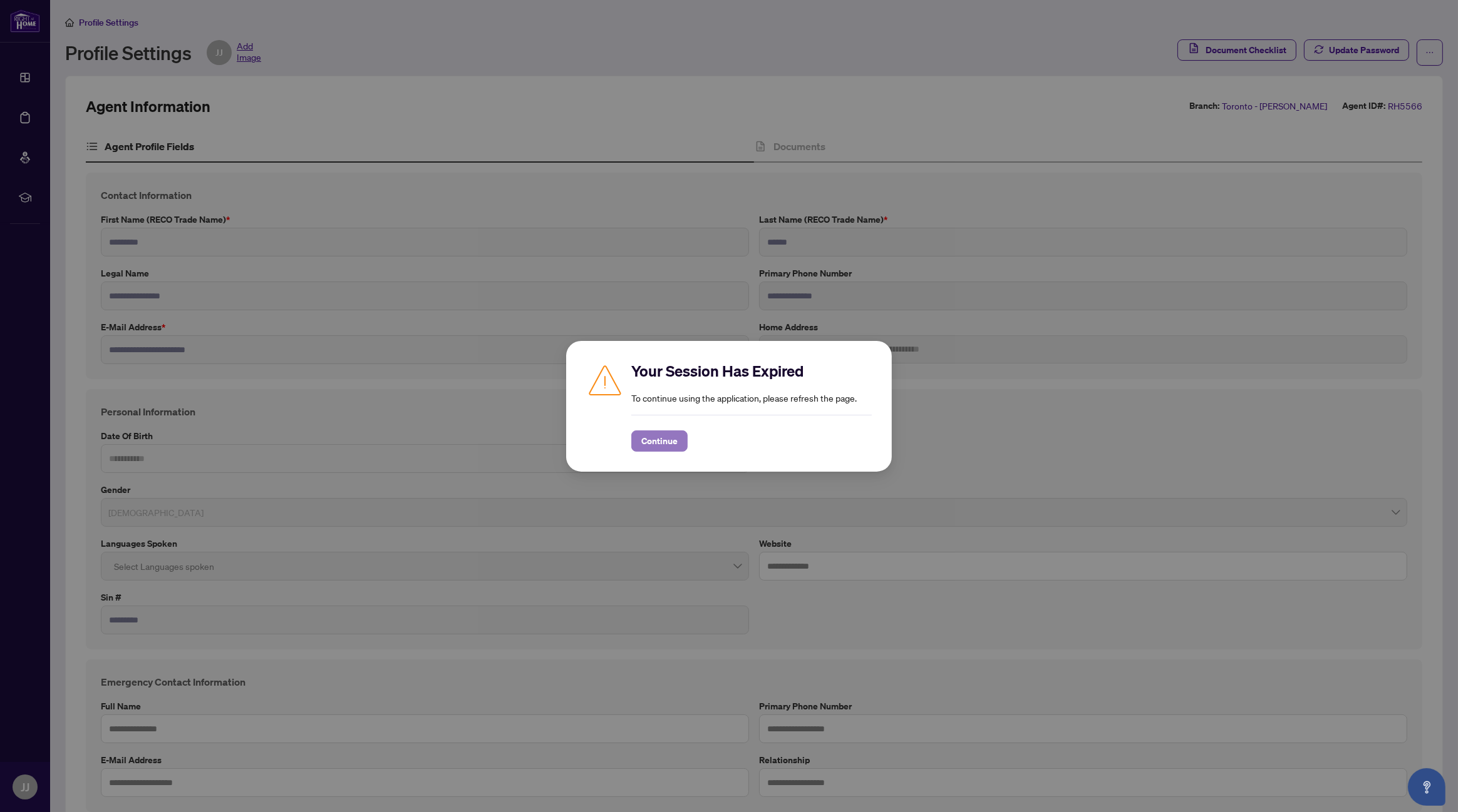
click at [657, 445] on span "Continue" at bounding box center [660, 441] width 37 height 20
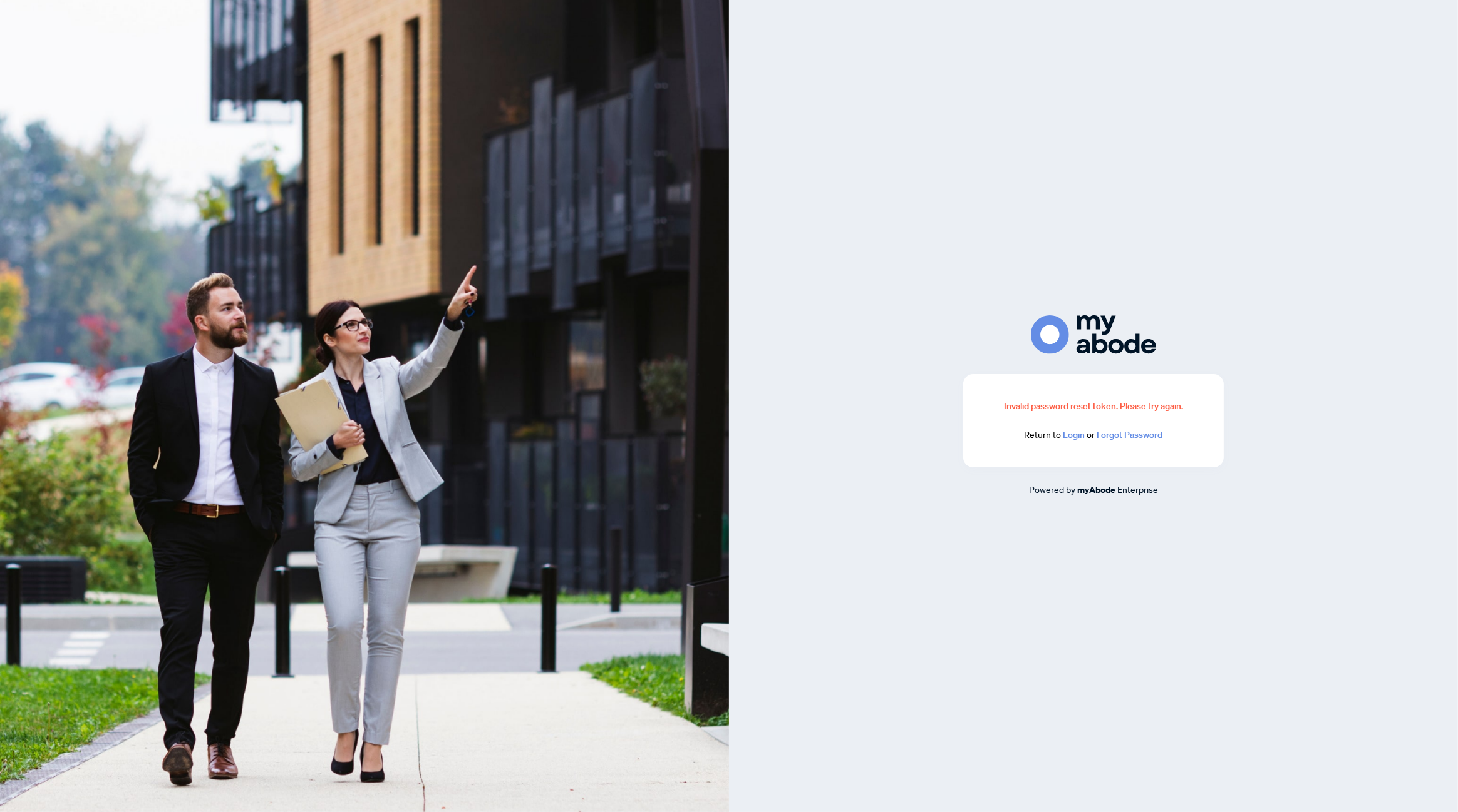
click at [1076, 435] on link "Login" at bounding box center [1074, 435] width 22 height 11
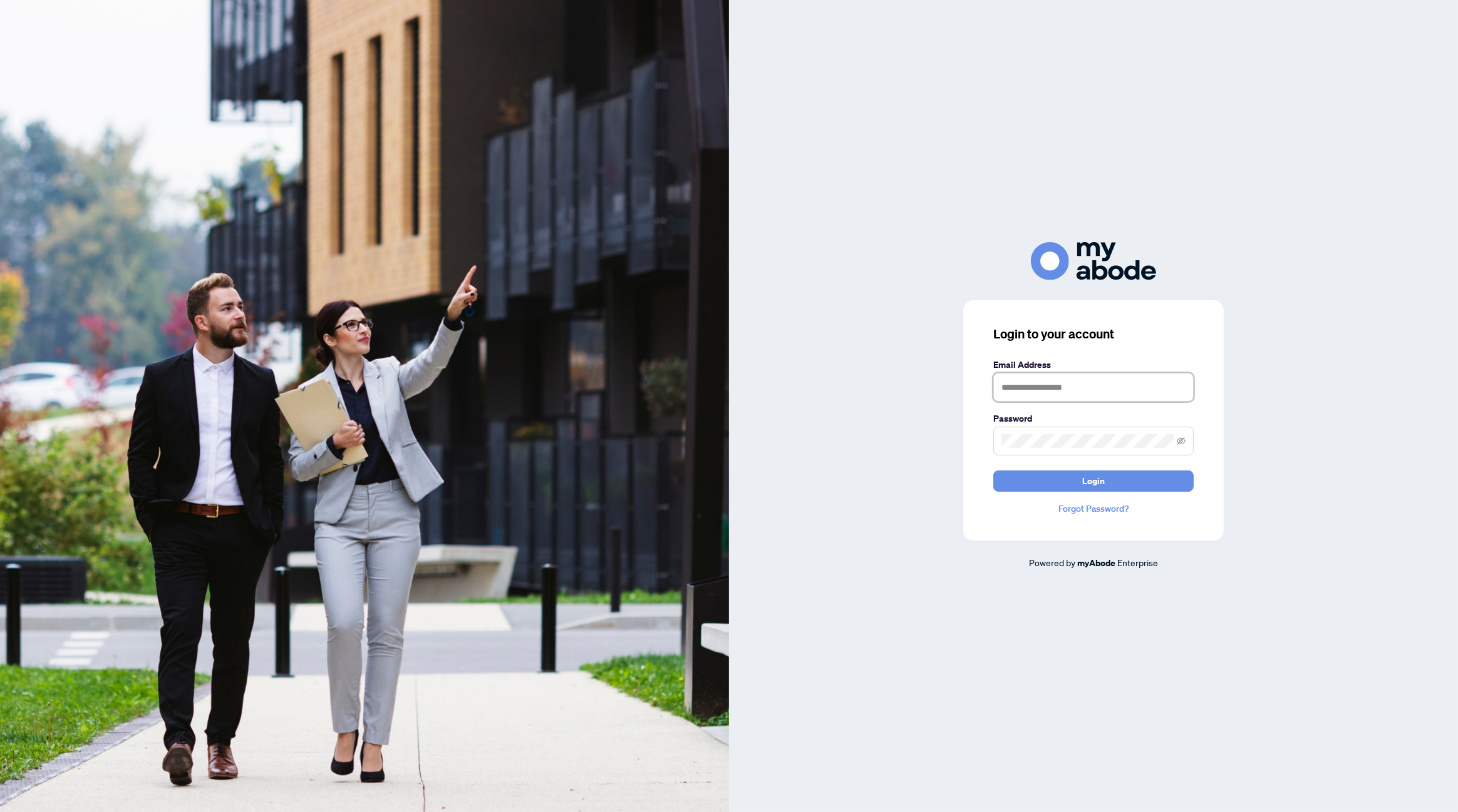
type input "**********"
click at [1092, 481] on span "Login" at bounding box center [1093, 481] width 22 height 20
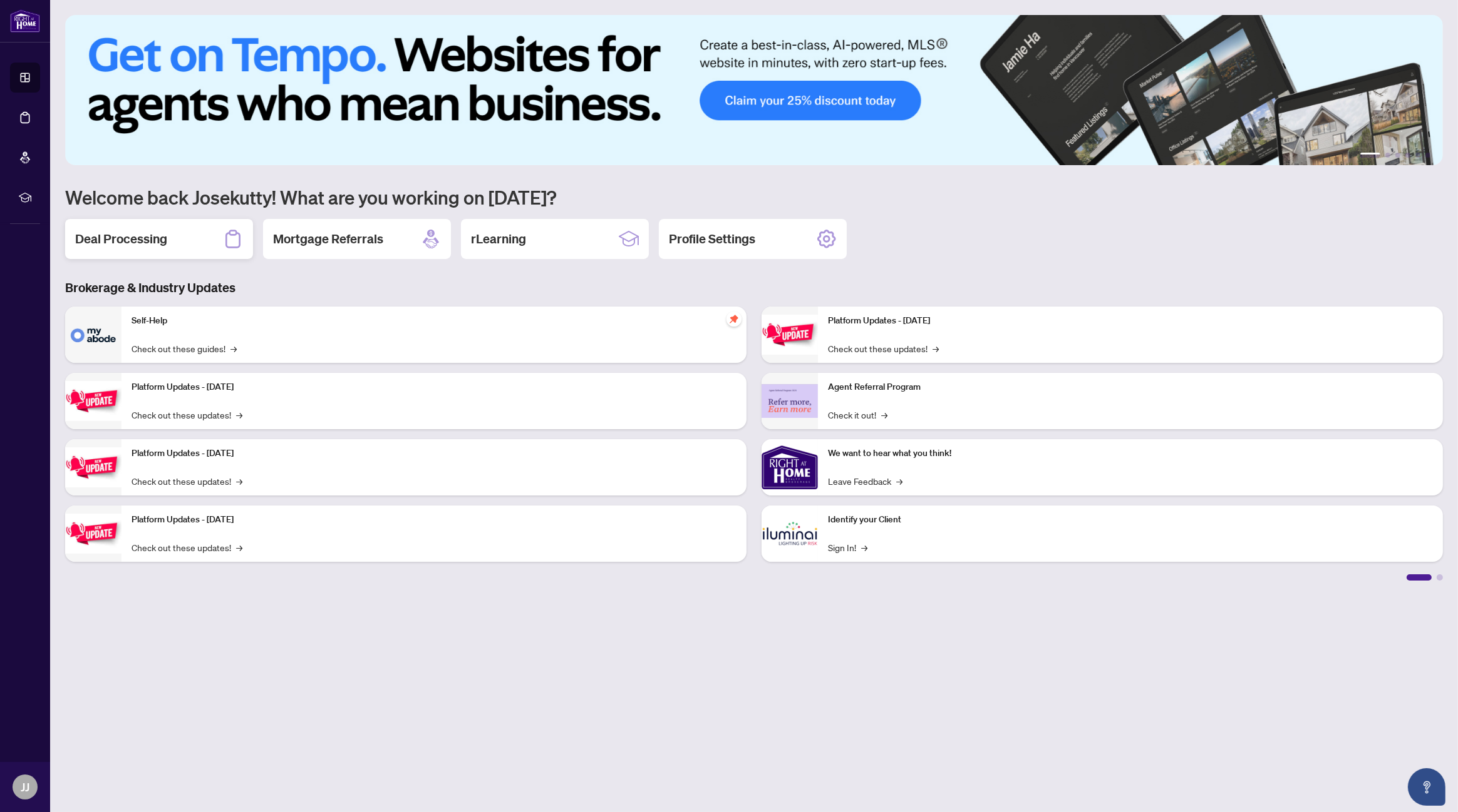
click at [134, 243] on h2 "Deal Processing" at bounding box center [122, 239] width 92 height 17
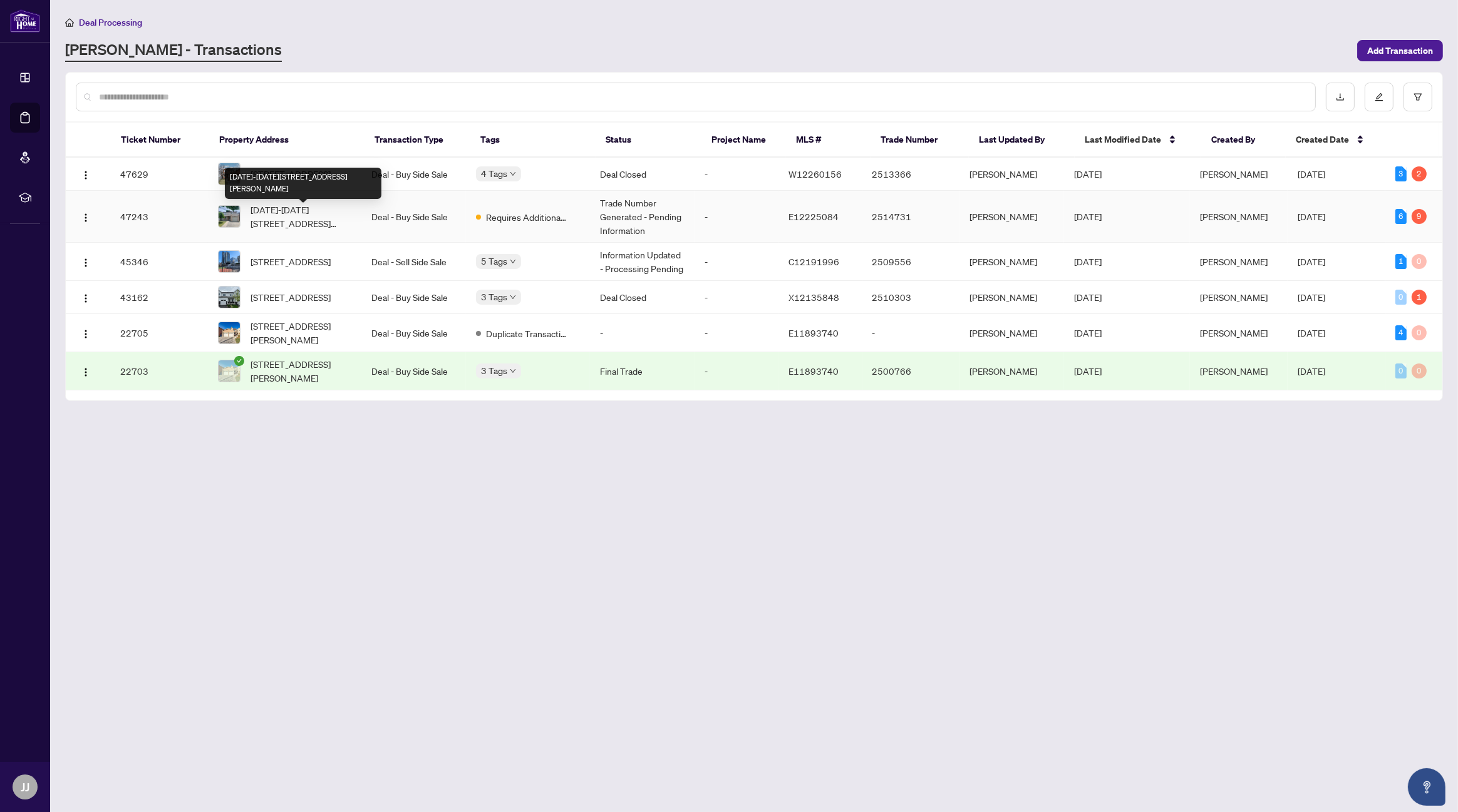
click at [290, 218] on span "1752-1752 Shadybrook Dr, Pickering, Ontario L1V 3A5, Canada" at bounding box center [301, 216] width 101 height 28
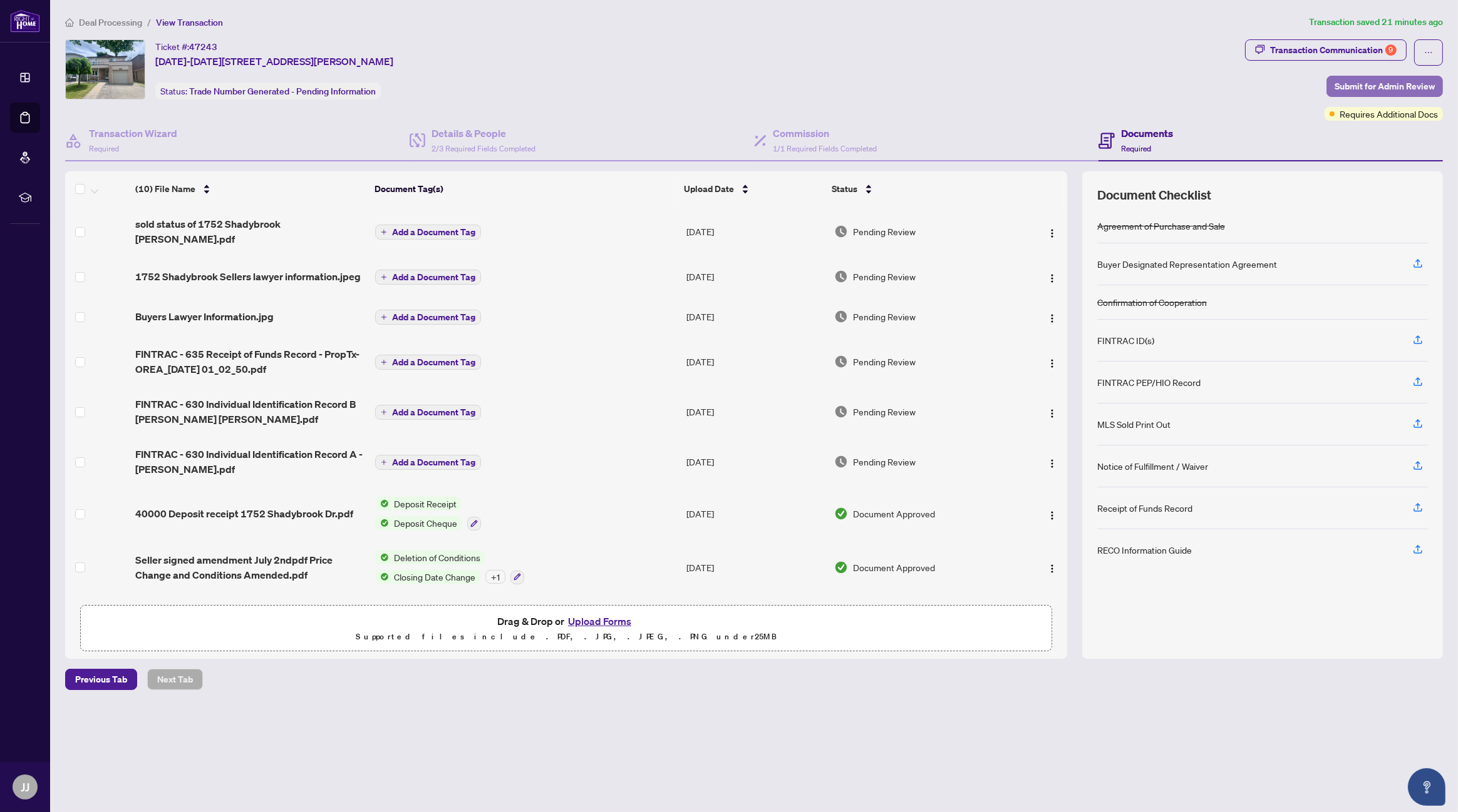
click at [1382, 81] on span "Submit for Admin Review" at bounding box center [1384, 86] width 100 height 20
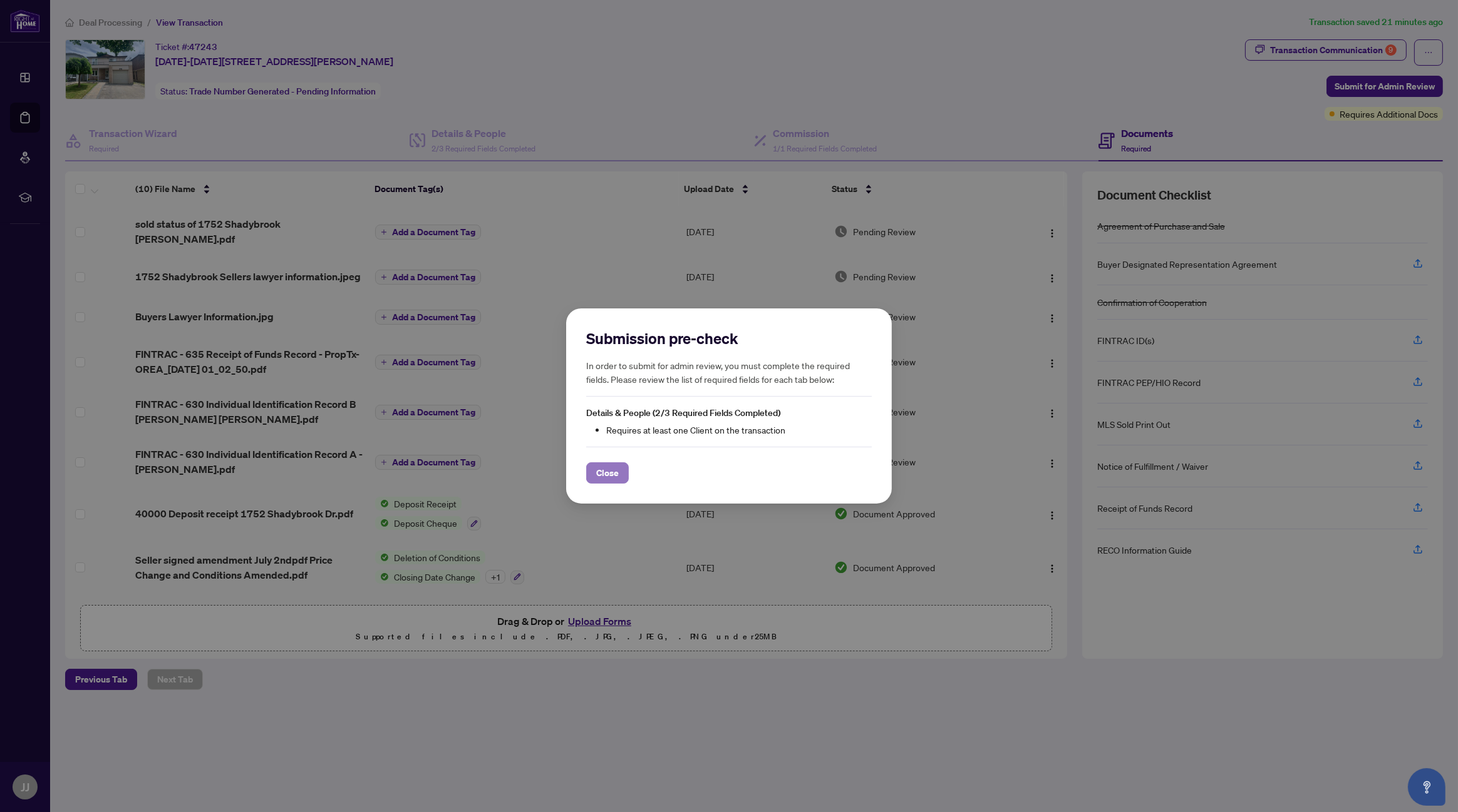
click at [612, 474] on span "Close" at bounding box center [607, 473] width 22 height 20
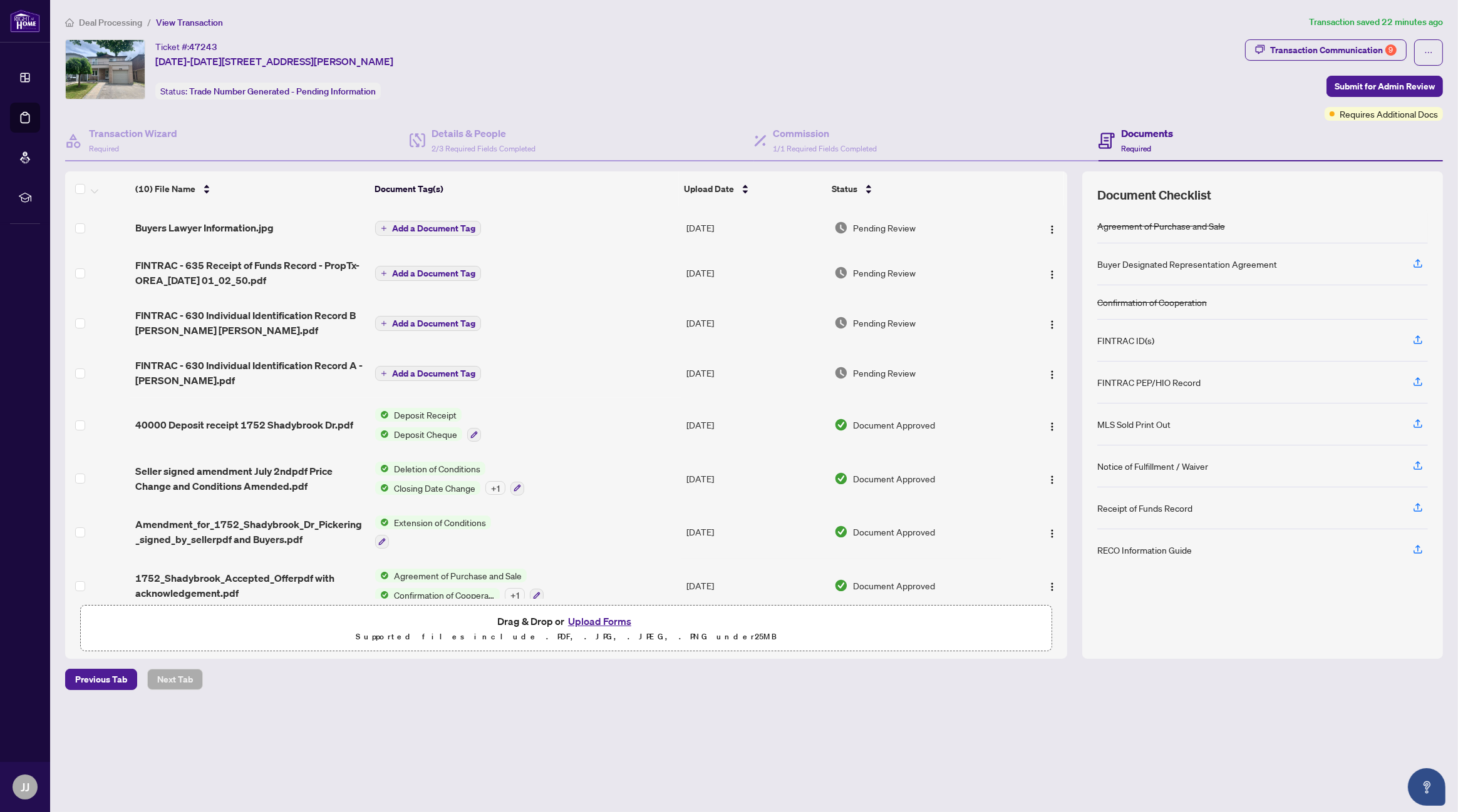
scroll to position [94, 0]
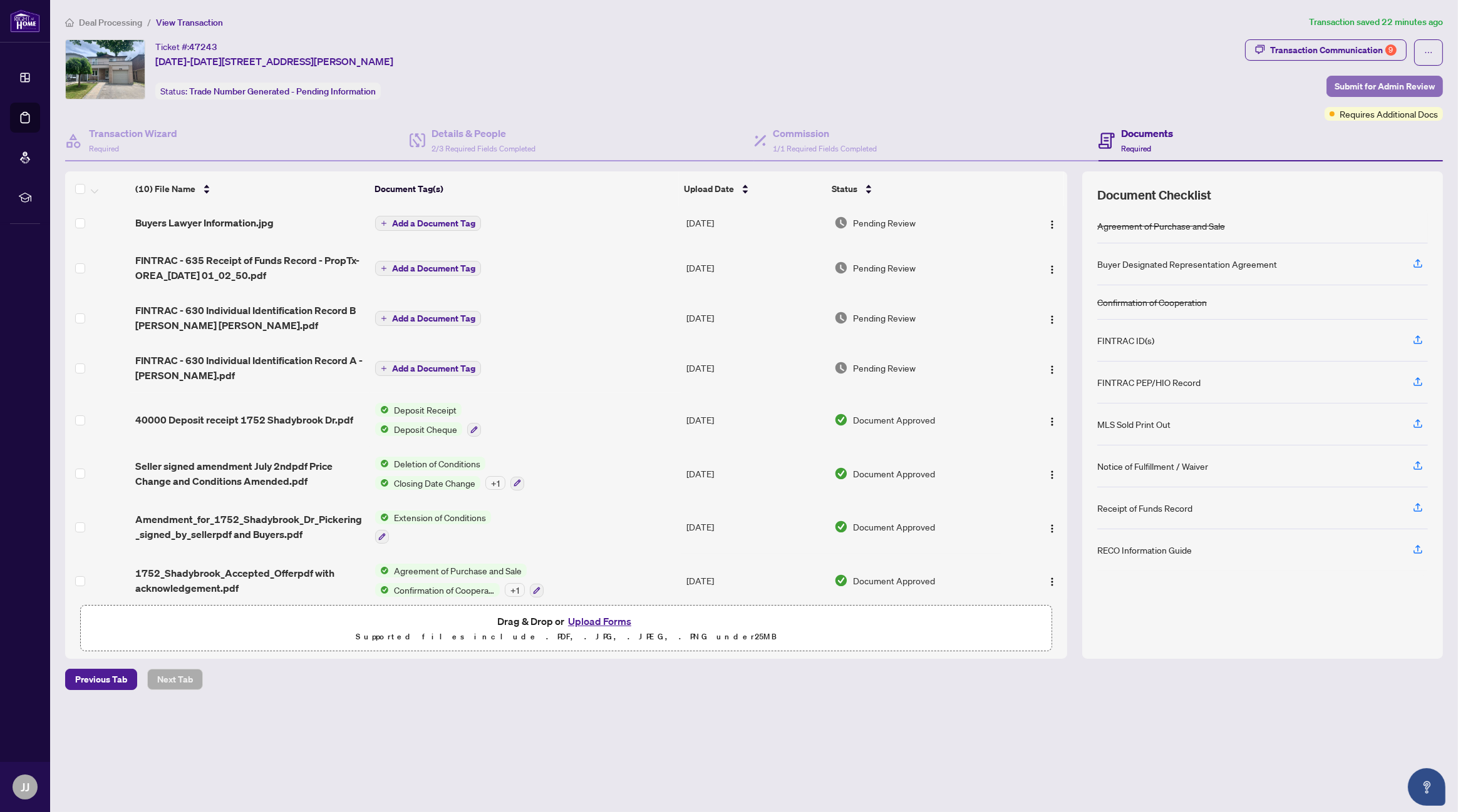
click at [1375, 88] on span "Submit for Admin Review" at bounding box center [1384, 86] width 100 height 20
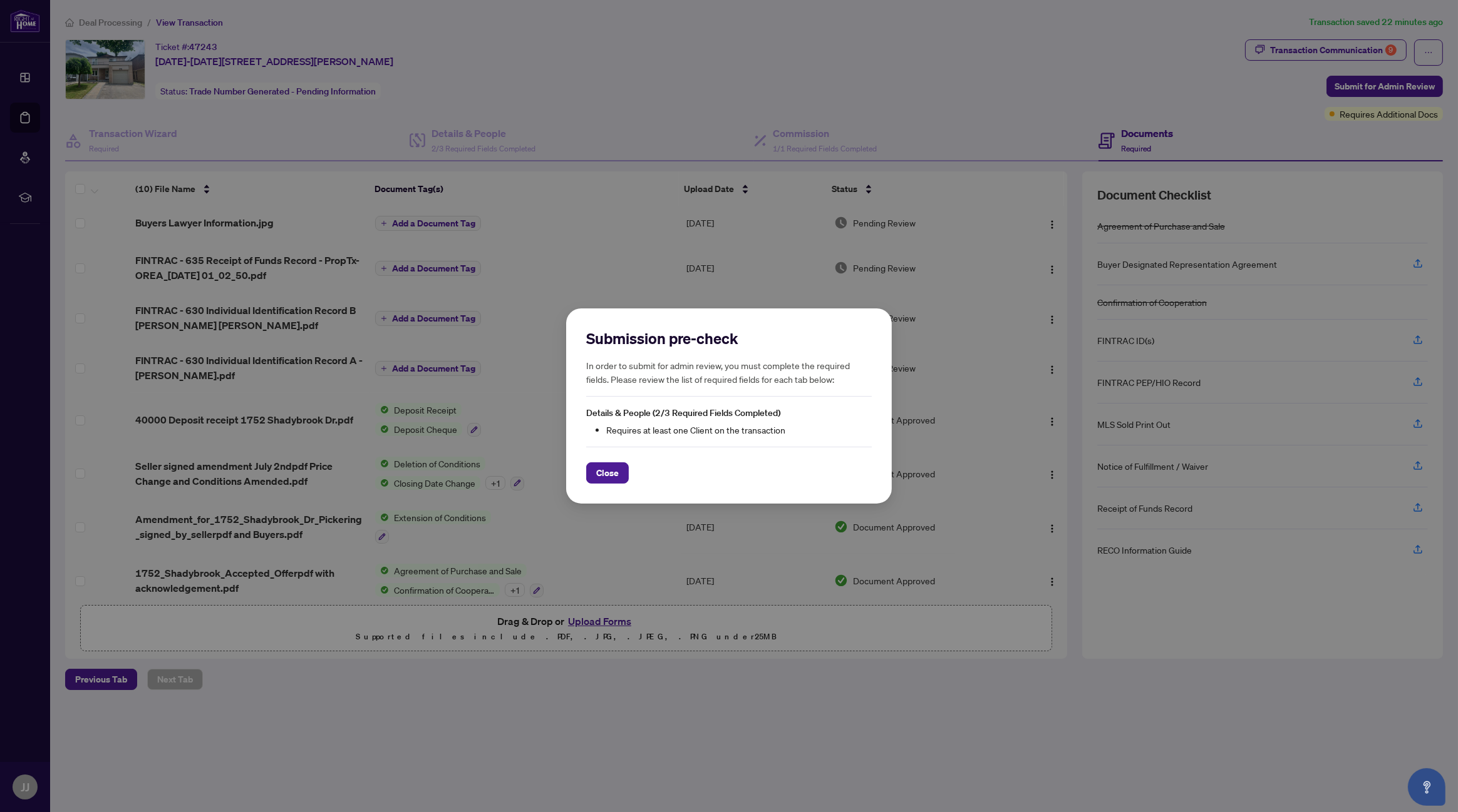
click at [657, 75] on div "Submission pre-check In order to submit for admin review, you must complete the…" at bounding box center [729, 406] width 1458 height 812
click at [1078, 65] on div "Submission pre-check In order to submit for admin review, you must complete the…" at bounding box center [729, 406] width 1458 height 812
click at [1278, 65] on div "Submission pre-check In order to submit for admin review, you must complete the…" at bounding box center [729, 406] width 1458 height 812
click at [598, 478] on span "Close" at bounding box center [607, 473] width 22 height 20
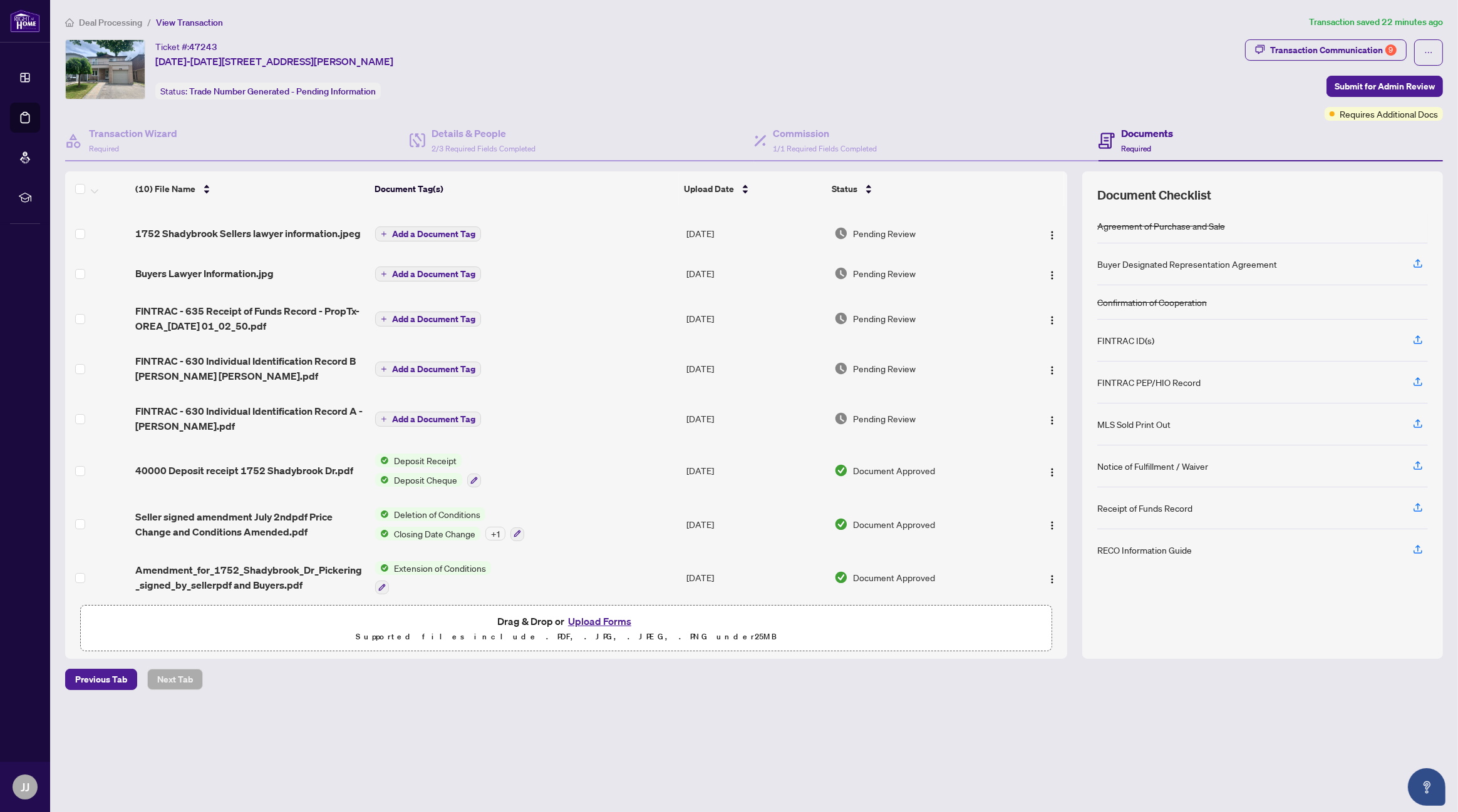
scroll to position [0, 0]
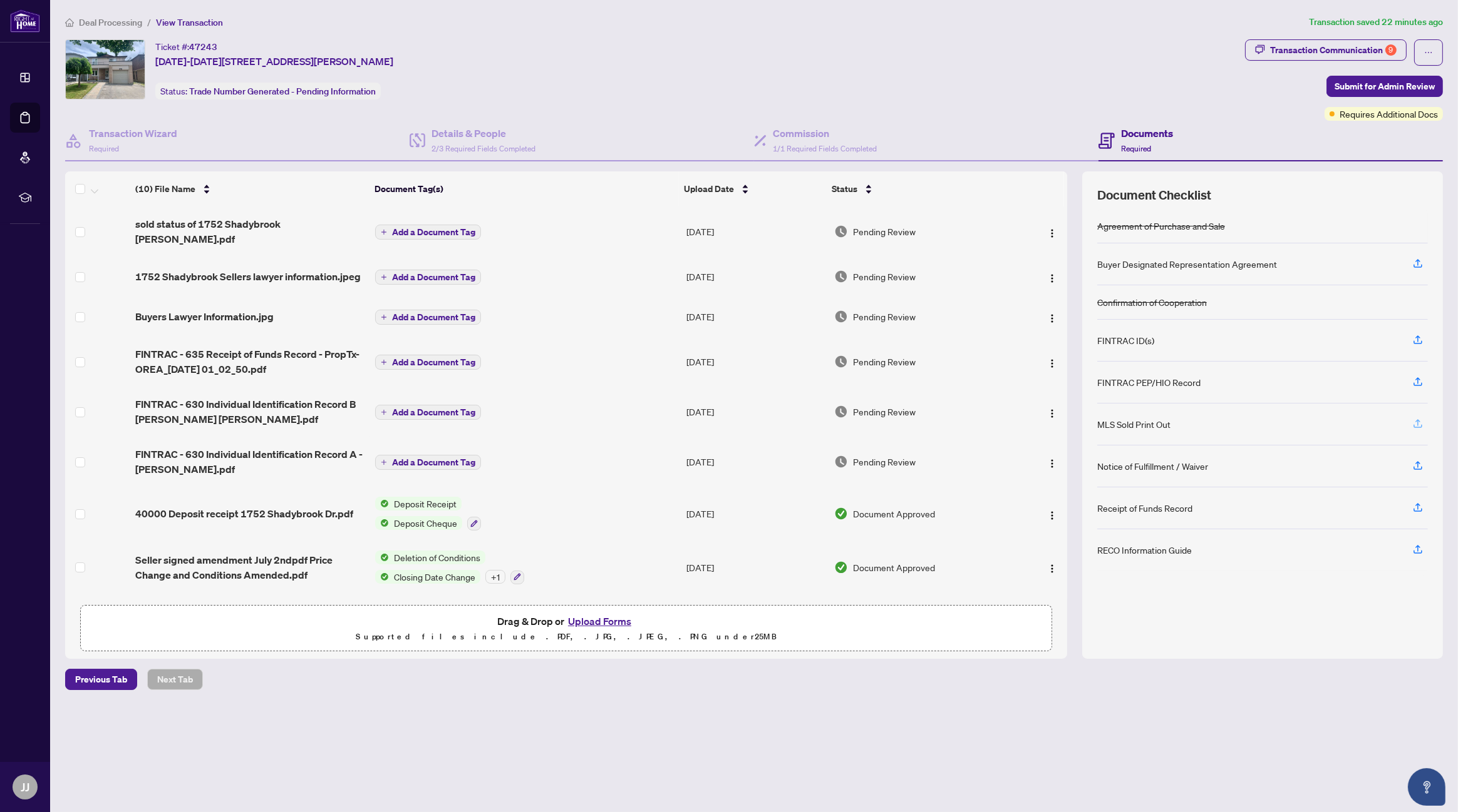
click at [1418, 421] on icon "button" at bounding box center [1417, 423] width 11 height 11
